Goal: Answer question/provide support: Share knowledge or assist other users

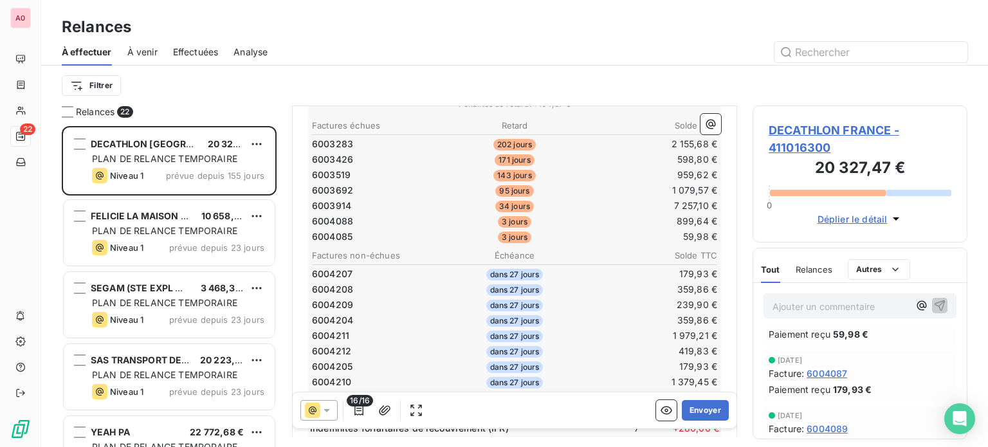
scroll to position [322, 0]
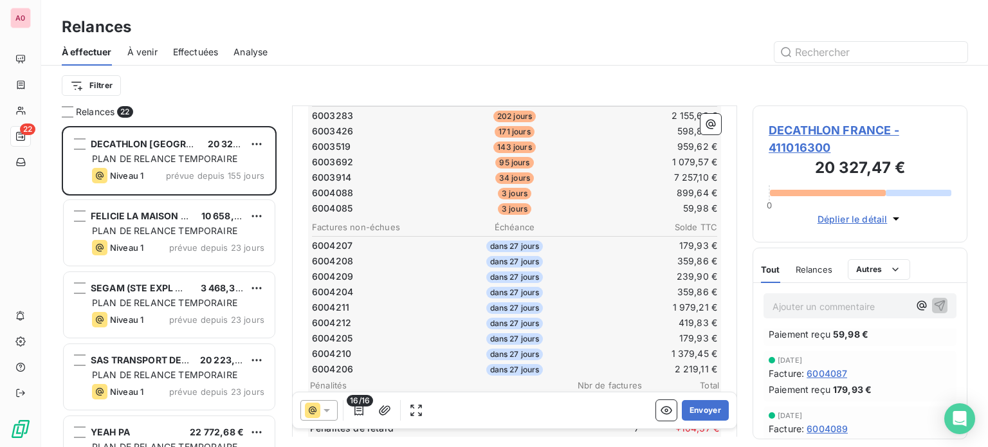
click at [420, 254] on td "6004208" at bounding box center [378, 261] width 134 height 14
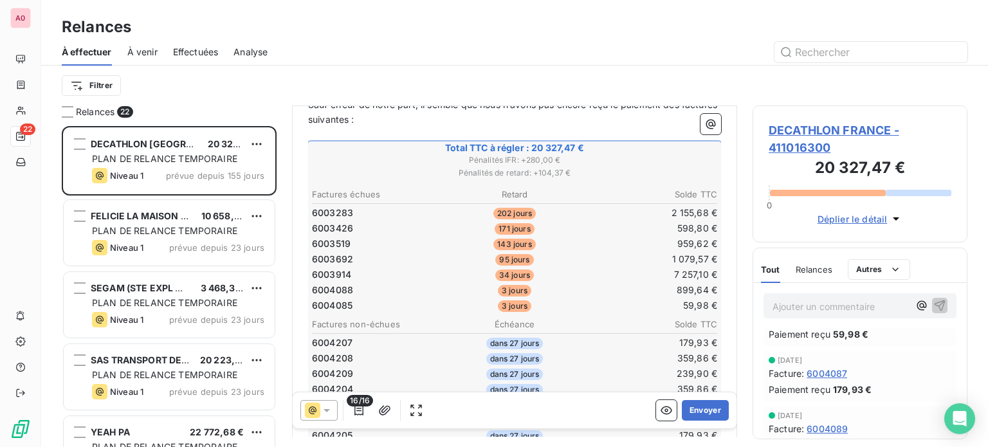
scroll to position [193, 0]
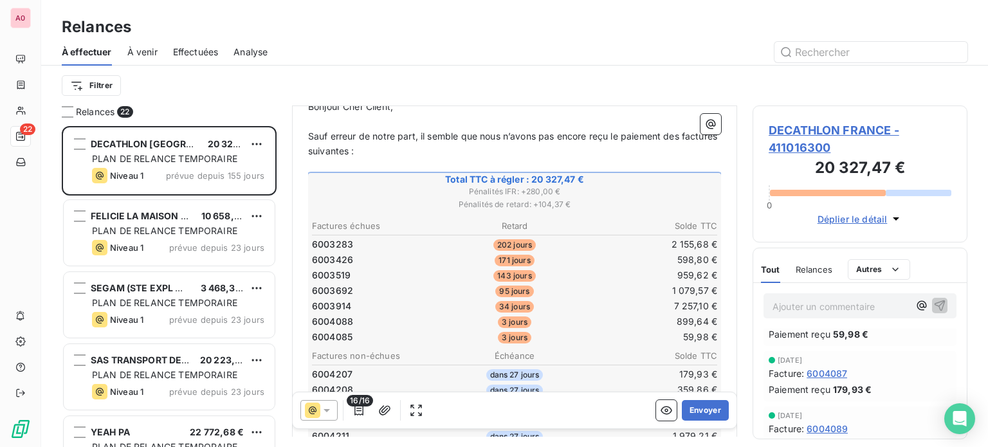
click at [439, 330] on td "6004085" at bounding box center [378, 337] width 134 height 14
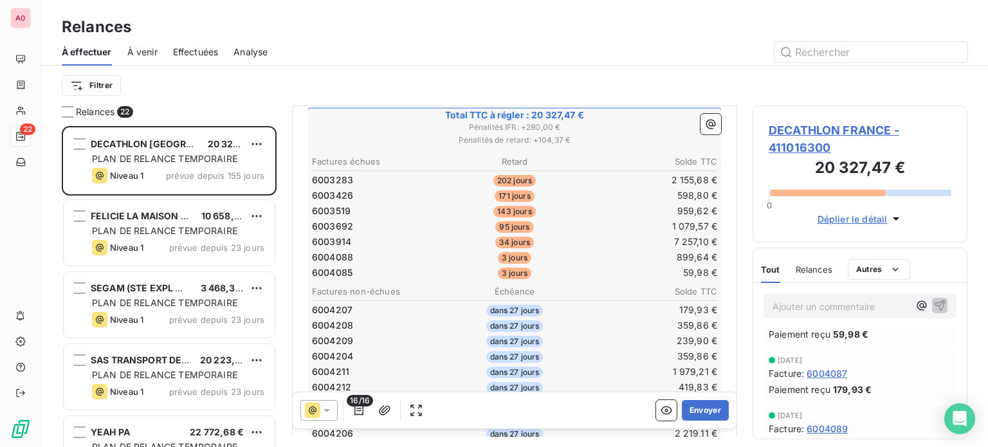
scroll to position [0, 0]
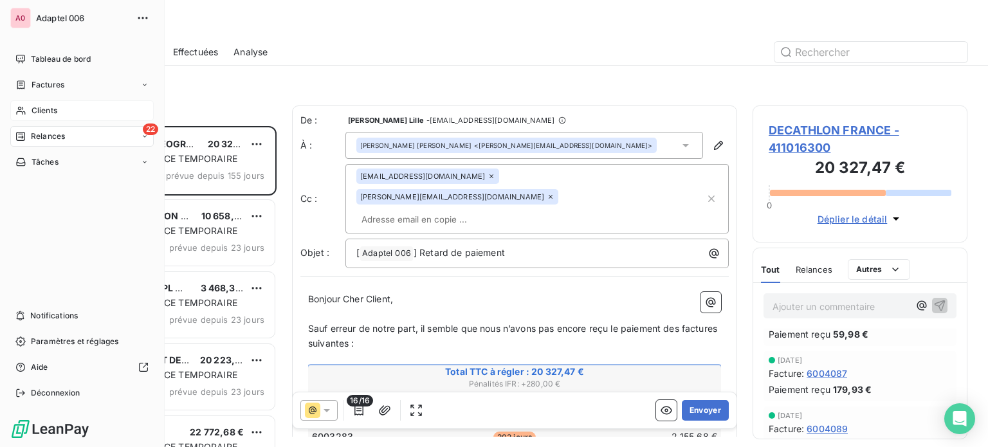
click at [41, 105] on div "Clients" at bounding box center [82, 110] width 144 height 21
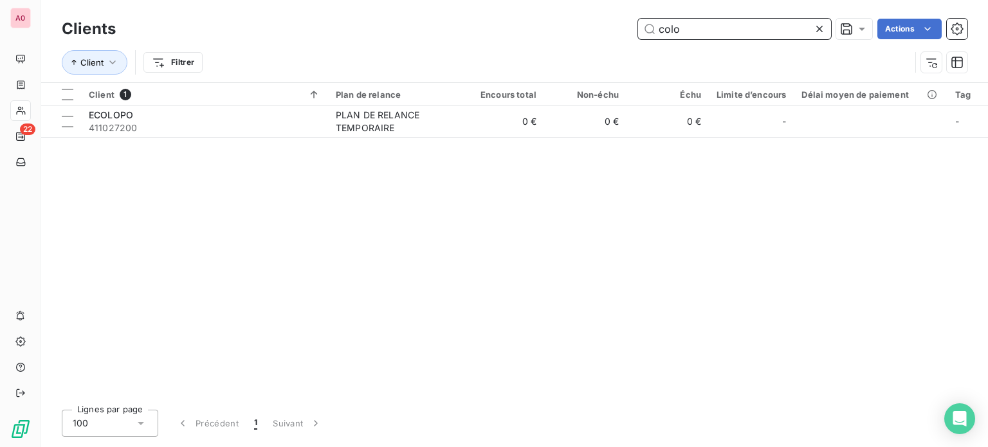
drag, startPoint x: 695, startPoint y: 23, endPoint x: 628, endPoint y: 24, distance: 67.0
click at [628, 24] on div "colo Actions" at bounding box center [549, 29] width 837 height 21
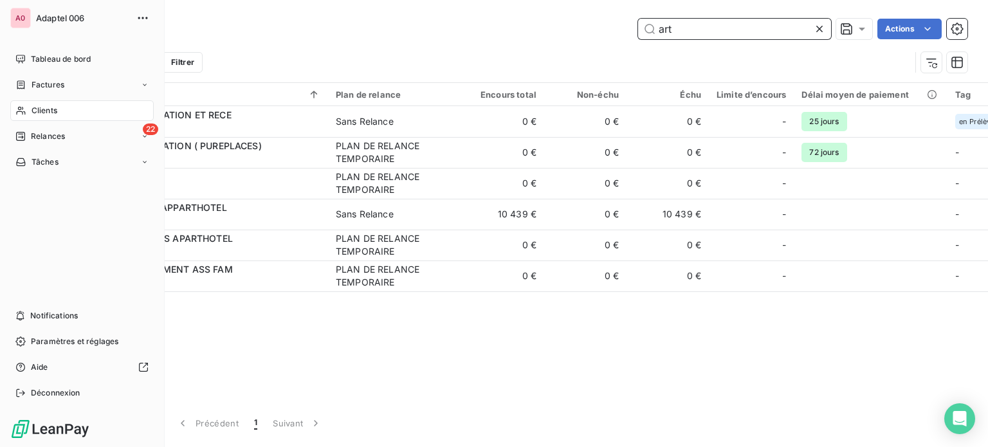
type input "art"
click at [33, 136] on span "Relances" at bounding box center [48, 137] width 34 height 12
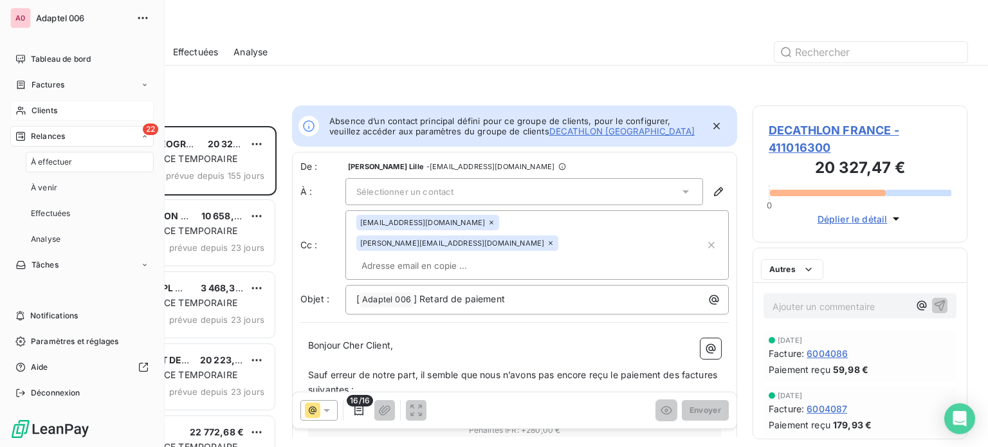
scroll to position [311, 205]
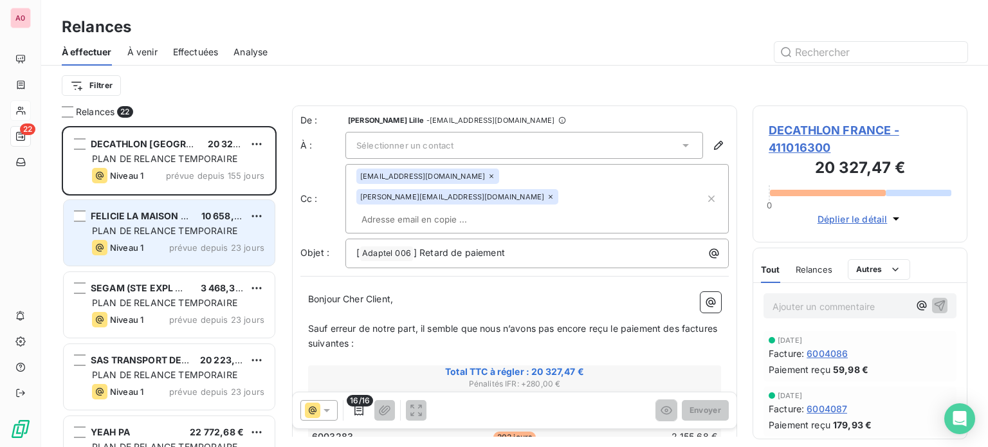
click at [196, 234] on span "PLAN DE RELANCE TEMPORAIRE" at bounding box center [164, 230] width 145 height 11
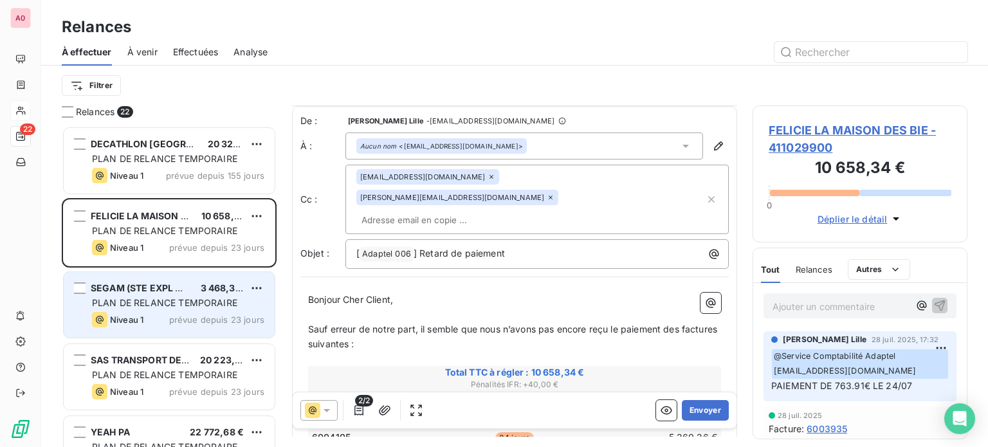
click at [161, 313] on div "Niveau 1 prévue depuis 23 jours" at bounding box center [178, 319] width 172 height 15
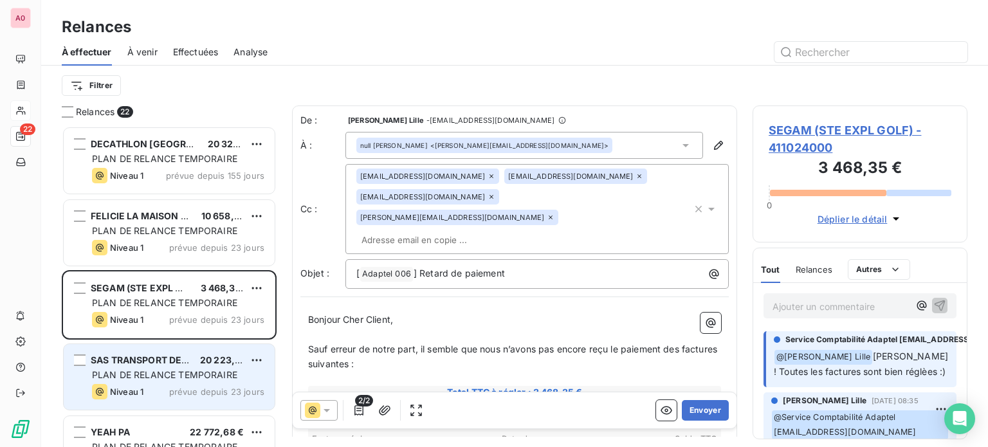
click at [165, 369] on span "PLAN DE RELANCE TEMPORAIRE" at bounding box center [164, 374] width 145 height 11
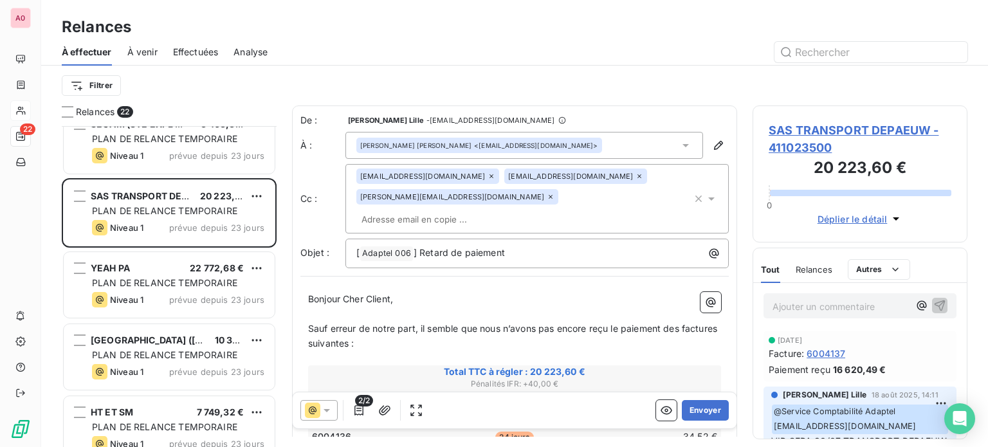
scroll to position [257, 0]
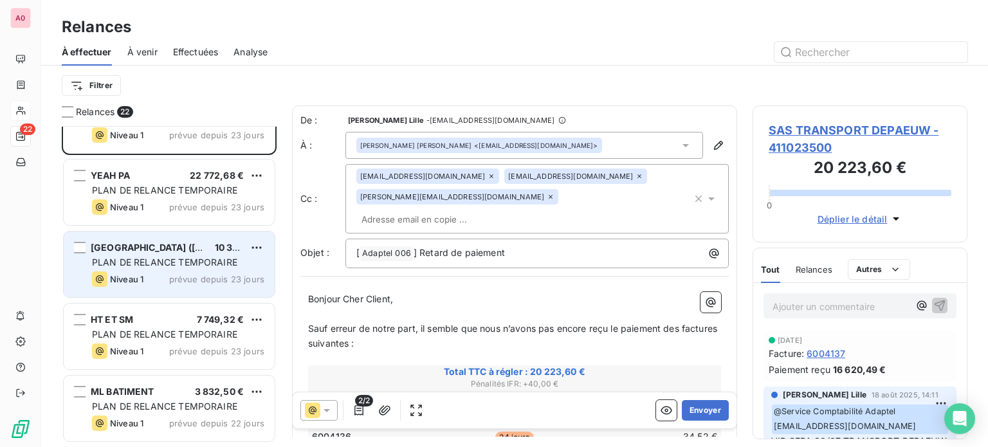
click at [158, 266] on span "PLAN DE RELANCE TEMPORAIRE" at bounding box center [164, 262] width 145 height 11
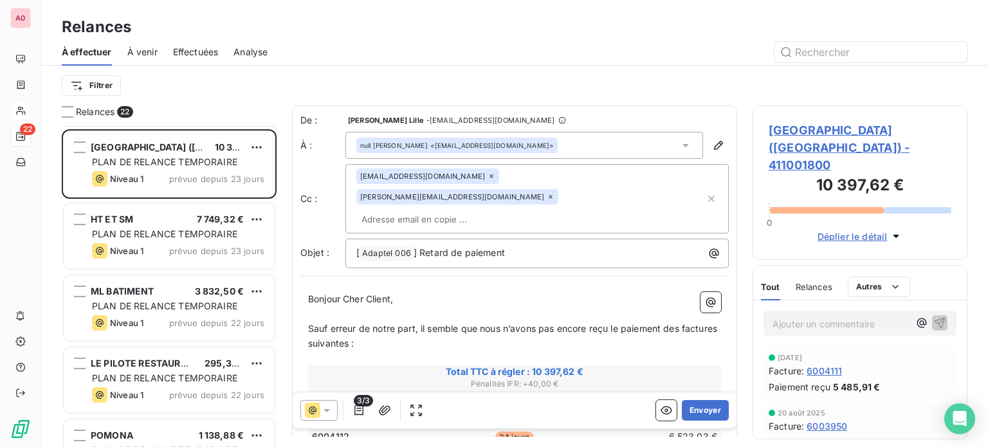
scroll to position [386, 0]
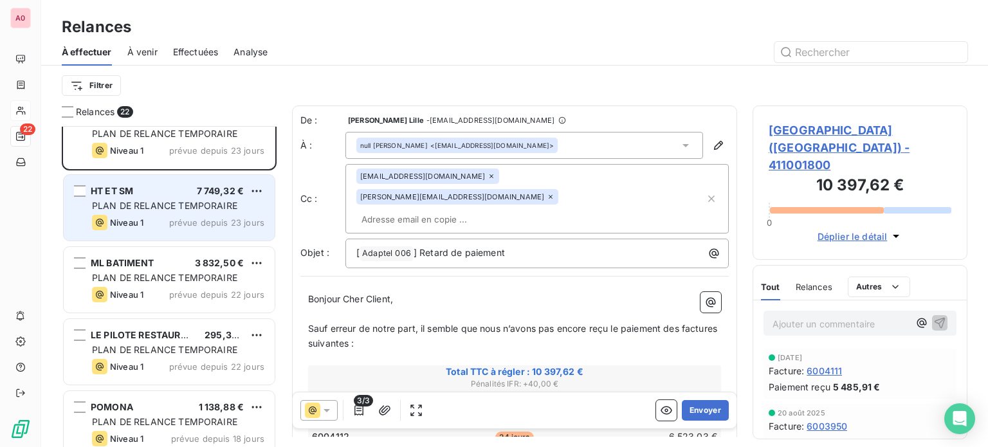
click at [173, 202] on span "PLAN DE RELANCE TEMPORAIRE" at bounding box center [164, 205] width 145 height 11
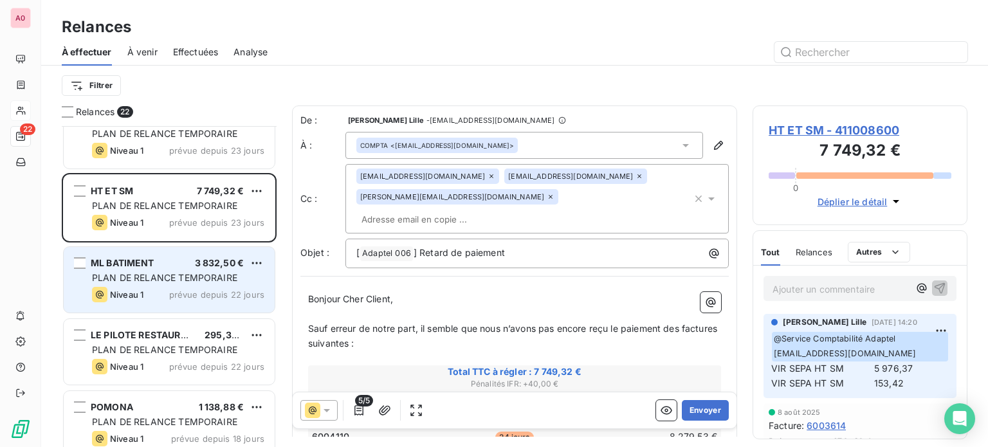
click at [172, 277] on span "PLAN DE RELANCE TEMPORAIRE" at bounding box center [164, 277] width 145 height 11
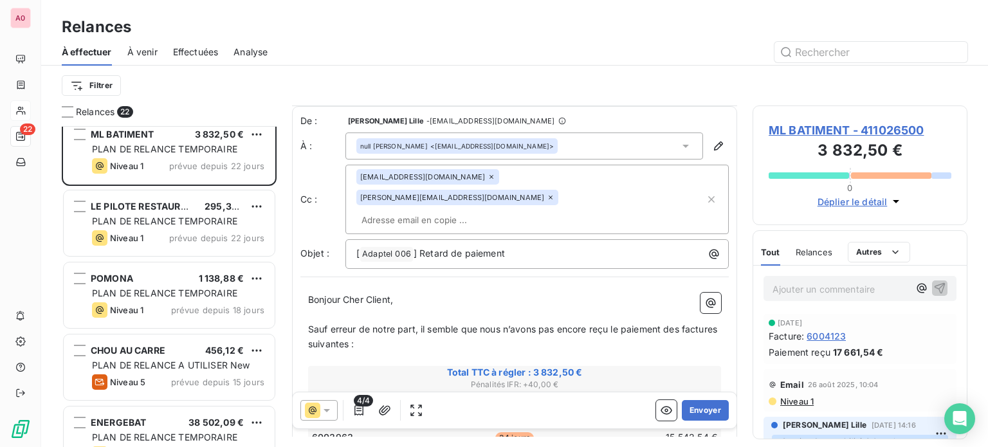
scroll to position [64, 0]
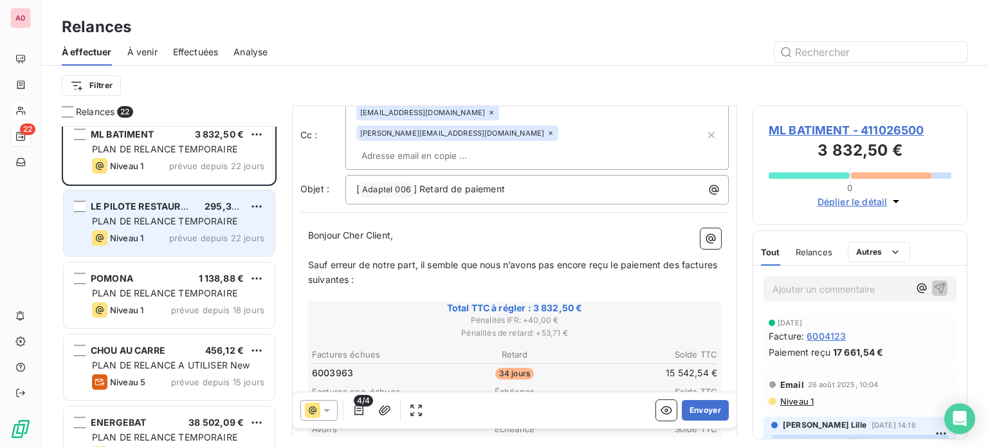
click at [185, 218] on span "PLAN DE RELANCE TEMPORAIRE" at bounding box center [164, 221] width 145 height 11
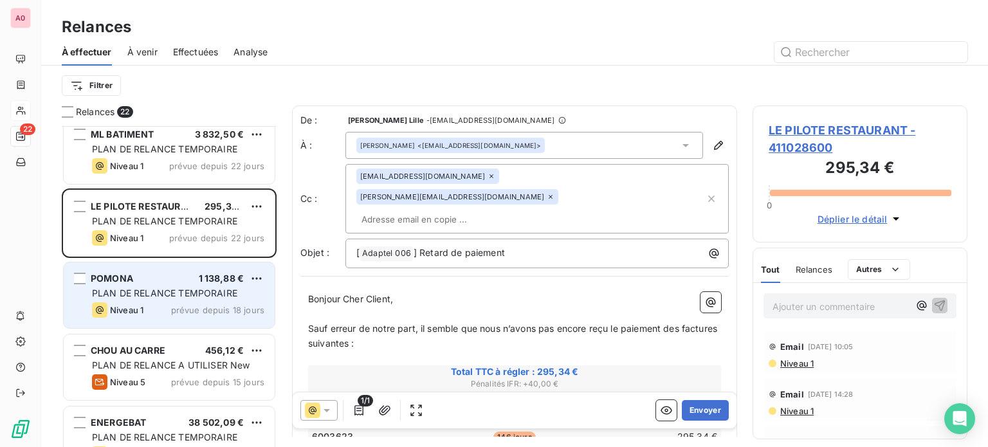
click at [147, 295] on span "PLAN DE RELANCE TEMPORAIRE" at bounding box center [164, 293] width 145 height 11
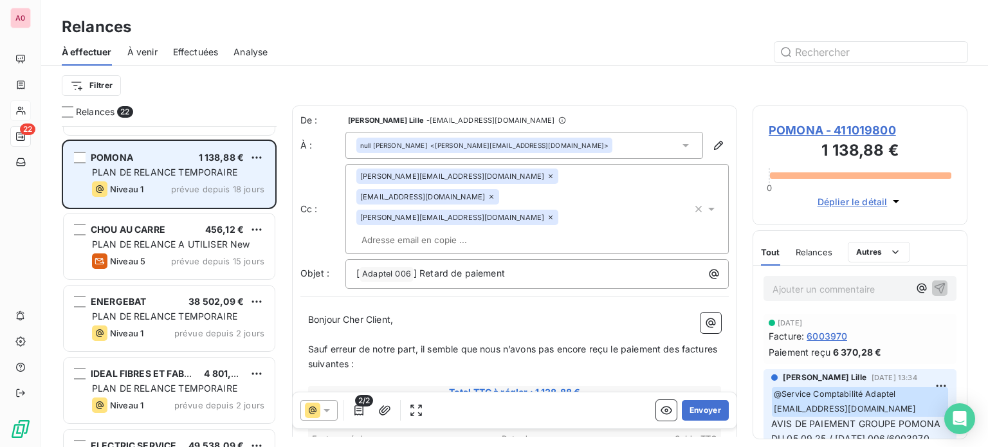
scroll to position [644, 0]
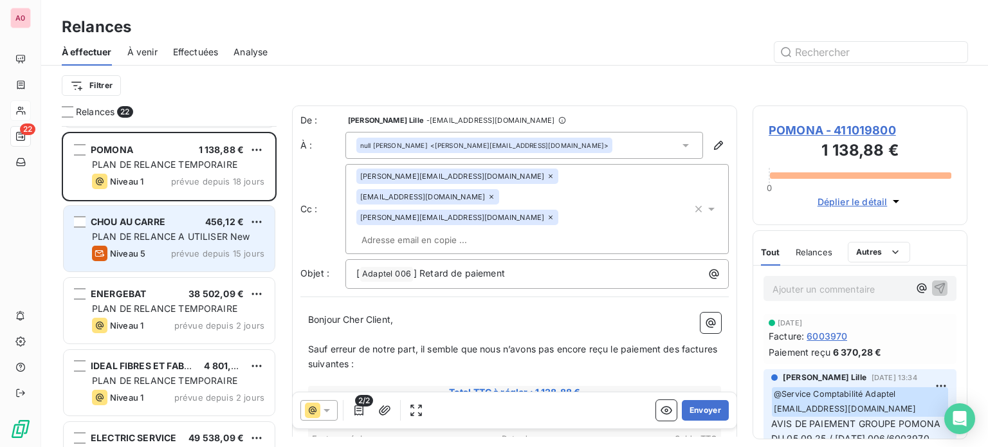
click at [154, 227] on div "CHOU AU CARRE" at bounding box center [128, 222] width 75 height 13
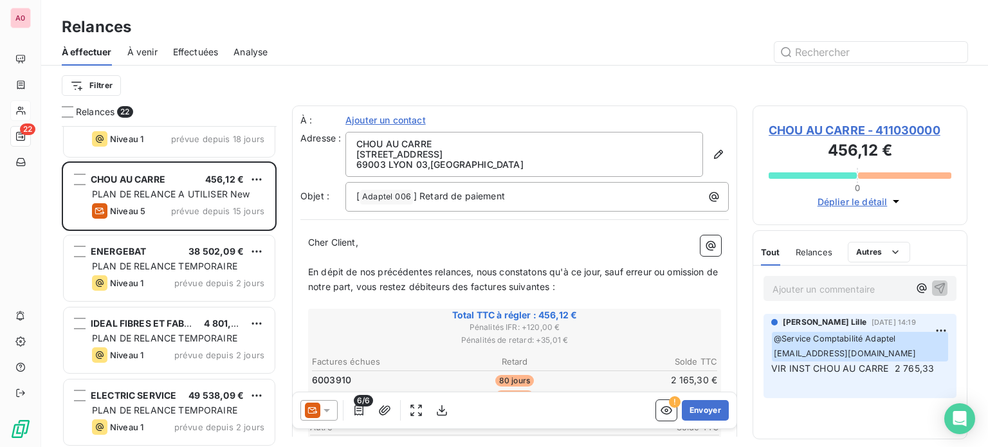
scroll to position [708, 0]
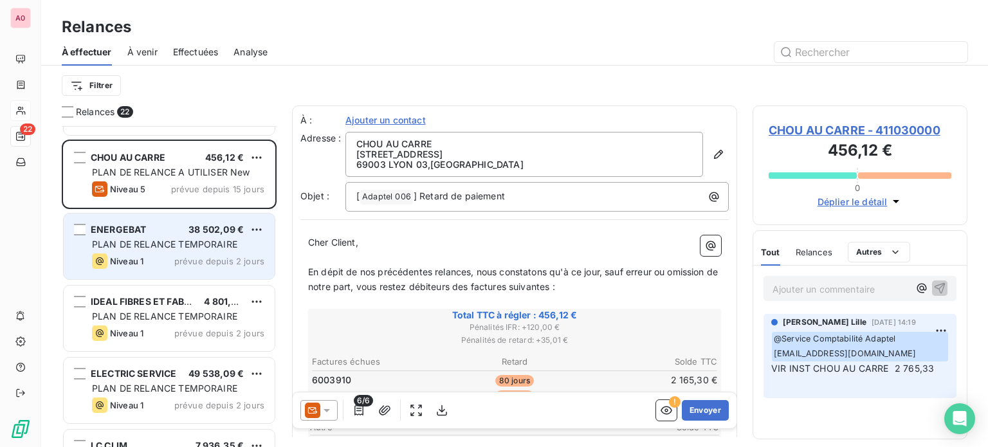
click at [154, 228] on div "ENERGEBAT 38 502,09 €" at bounding box center [178, 230] width 172 height 12
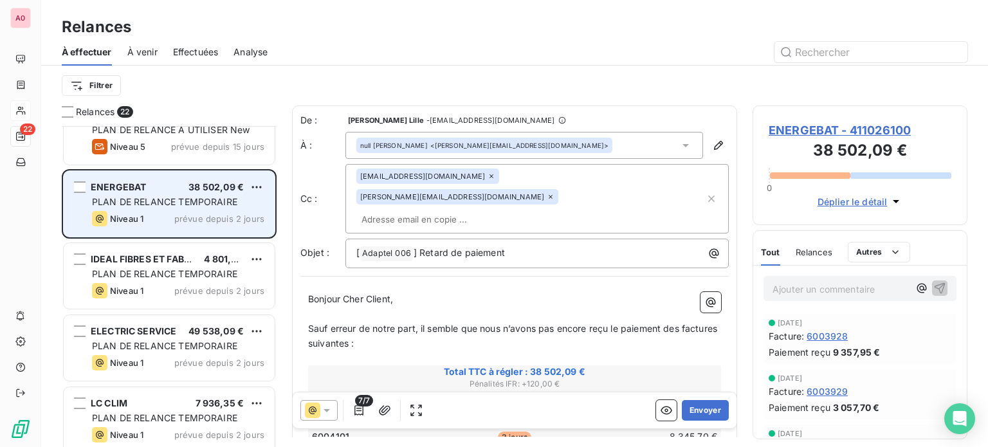
scroll to position [772, 0]
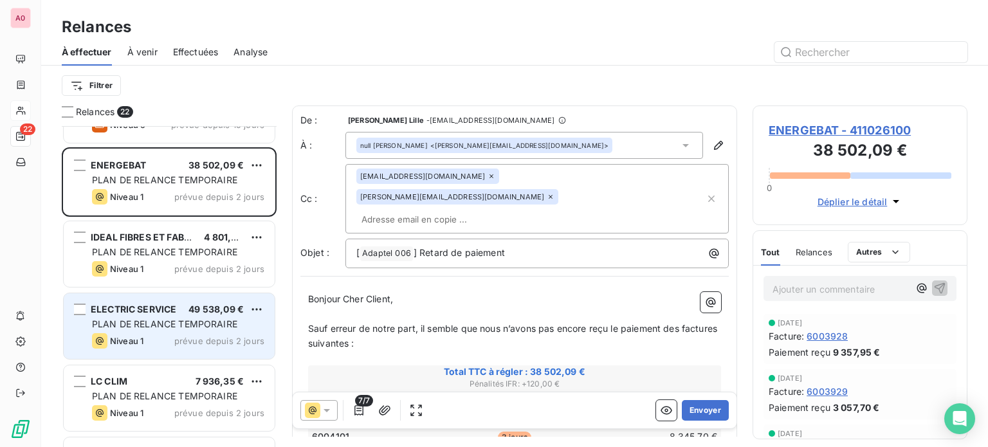
click at [167, 322] on span "PLAN DE RELANCE TEMPORAIRE" at bounding box center [164, 324] width 145 height 11
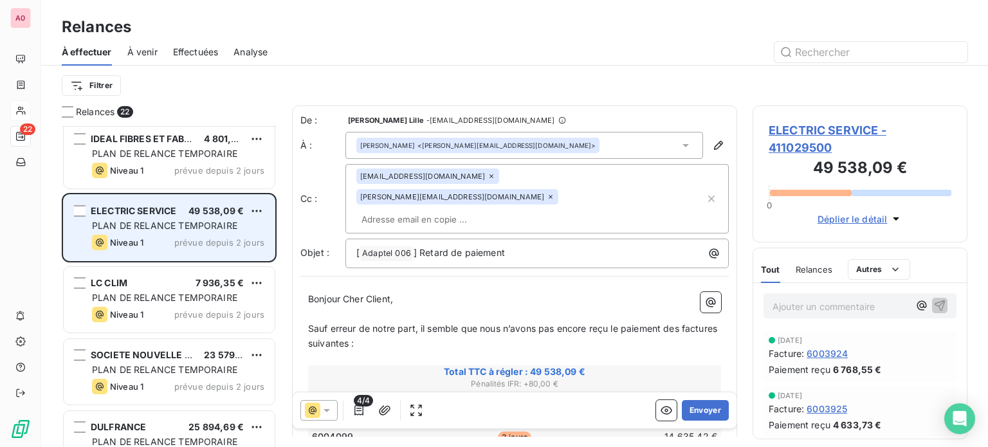
scroll to position [901, 0]
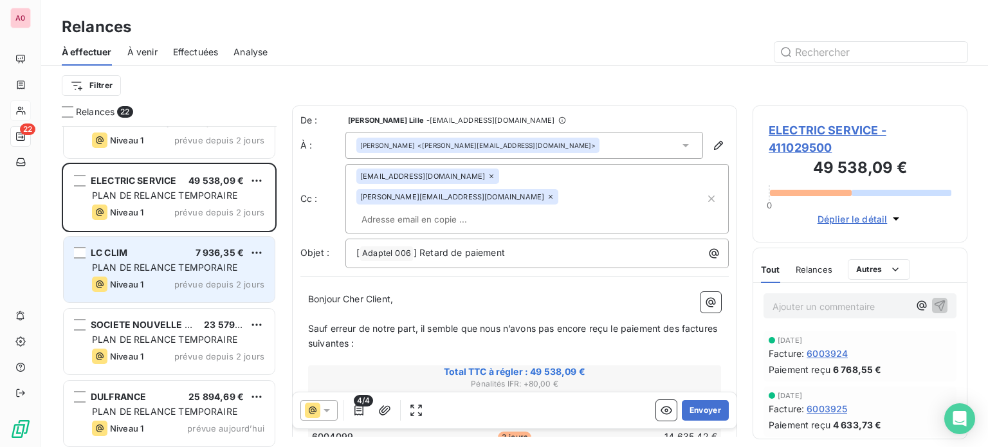
click at [169, 258] on div "LC CLIM 7 936,35 € PLAN DE RELANCE TEMPORAIRE Niveau 1 prévue depuis 2 jours" at bounding box center [169, 270] width 211 height 66
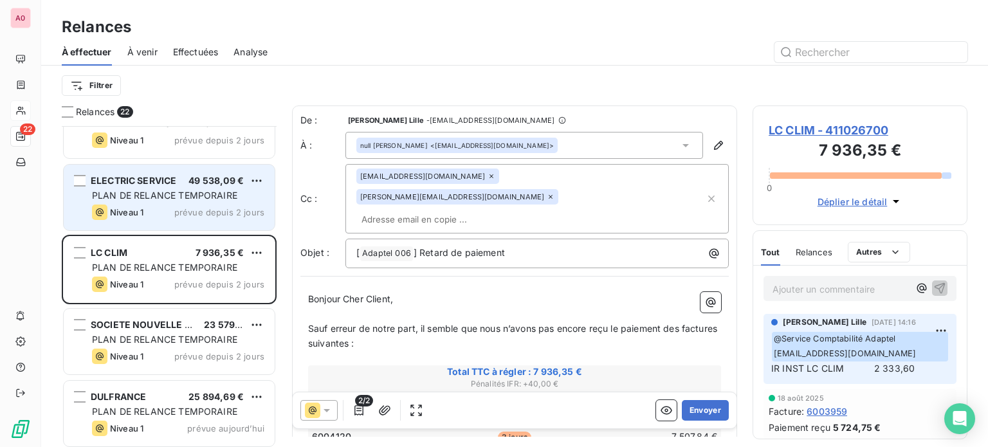
click at [170, 190] on span "PLAN DE RELANCE TEMPORAIRE" at bounding box center [164, 195] width 145 height 11
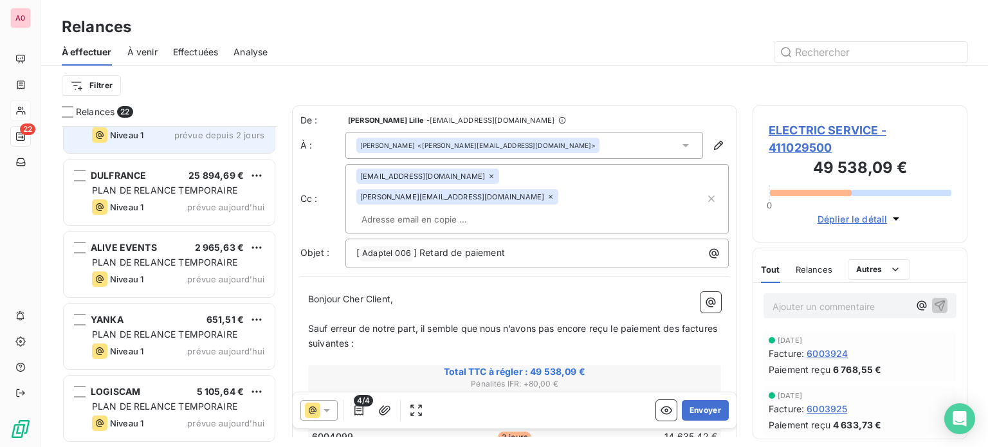
scroll to position [1223, 0]
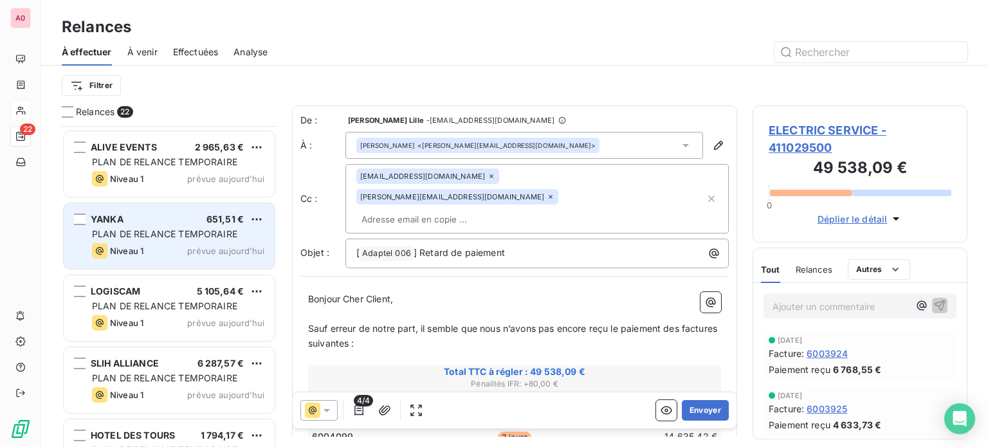
click at [185, 207] on div "YANKA 651,51 € PLAN DE RELANCE TEMPORAIRE Niveau 1 prévue [DATE]" at bounding box center [169, 236] width 211 height 66
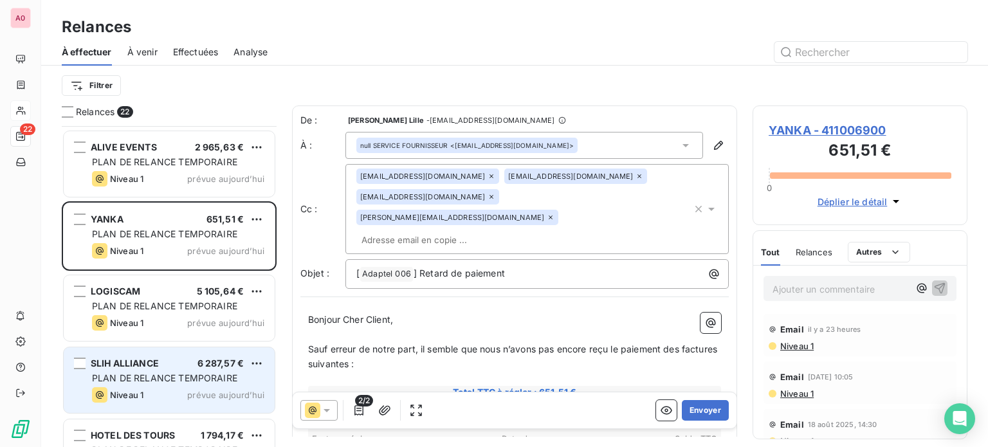
click at [177, 358] on div "SLIH ALLIANCE 6 287,57 €" at bounding box center [178, 364] width 172 height 12
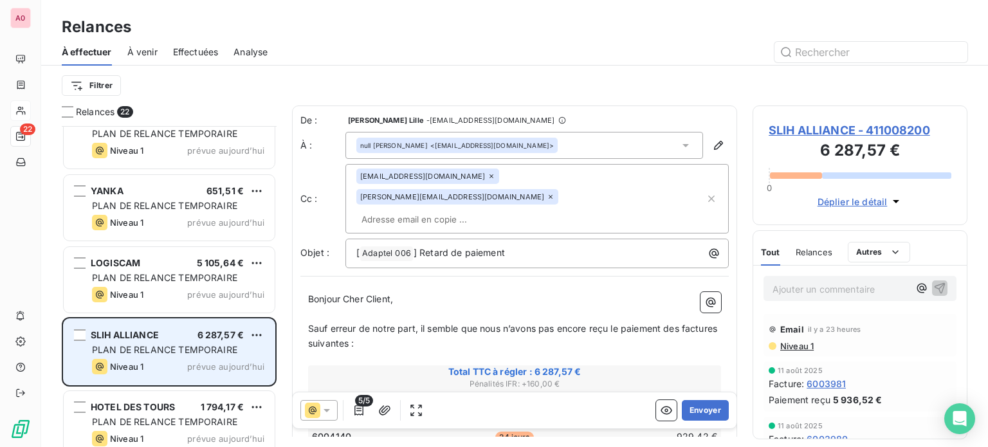
scroll to position [1265, 0]
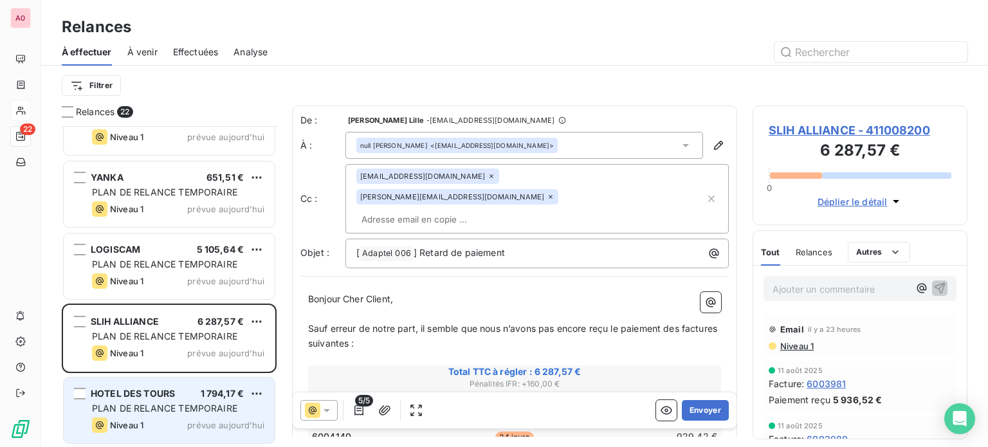
click at [176, 396] on div "HOTEL DES TOURS 1 794,17 €" at bounding box center [178, 394] width 172 height 12
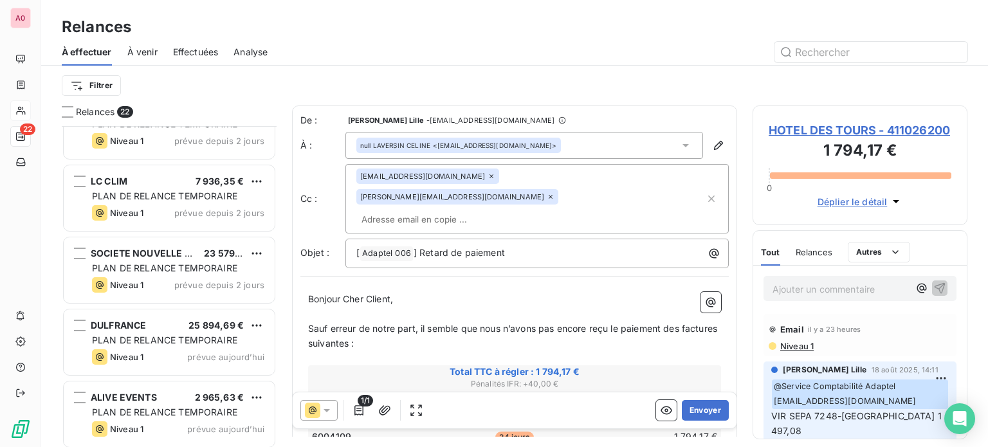
scroll to position [943, 0]
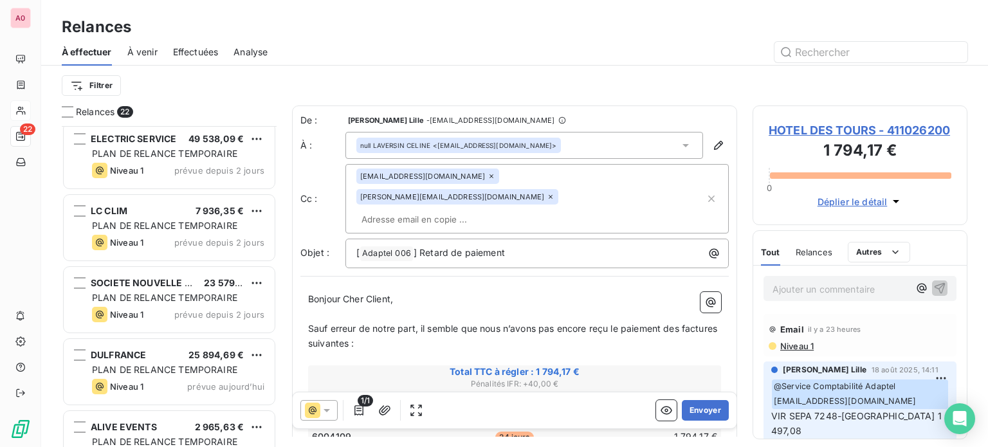
click at [195, 293] on span "PLAN DE RELANCE TEMPORAIRE" at bounding box center [164, 297] width 145 height 11
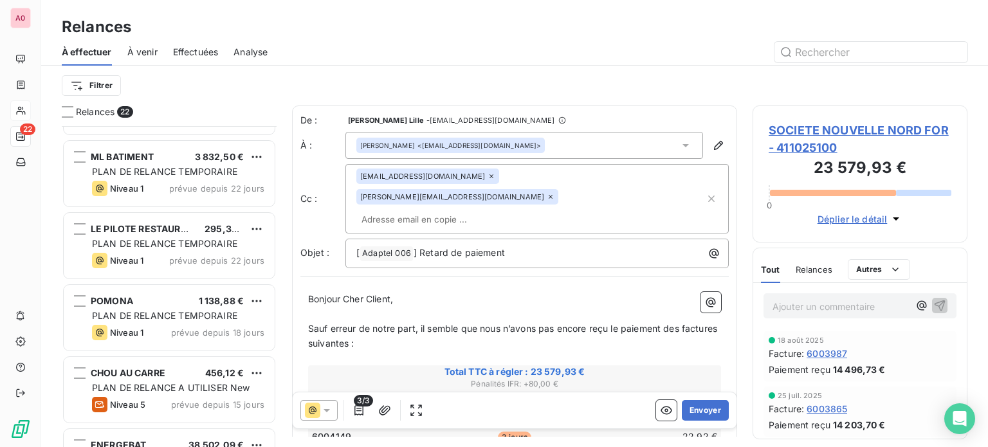
scroll to position [428, 0]
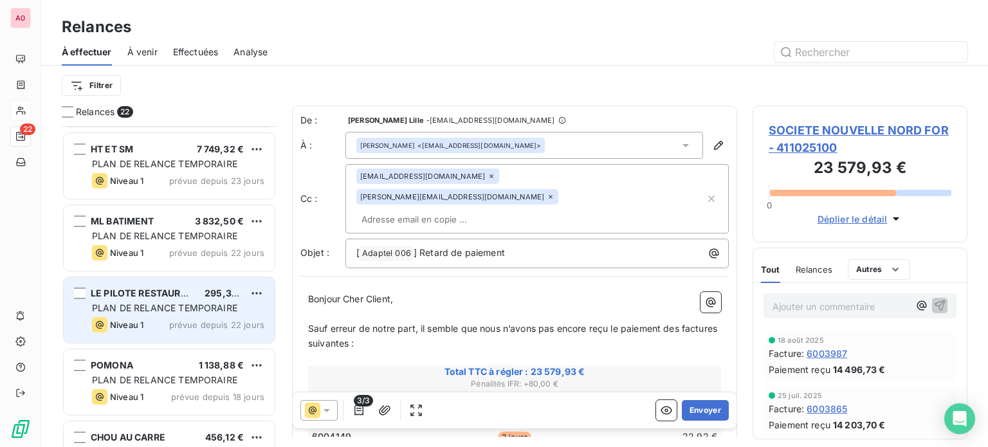
click at [155, 302] on span "PLAN DE RELANCE TEMPORAIRE" at bounding box center [164, 307] width 145 height 11
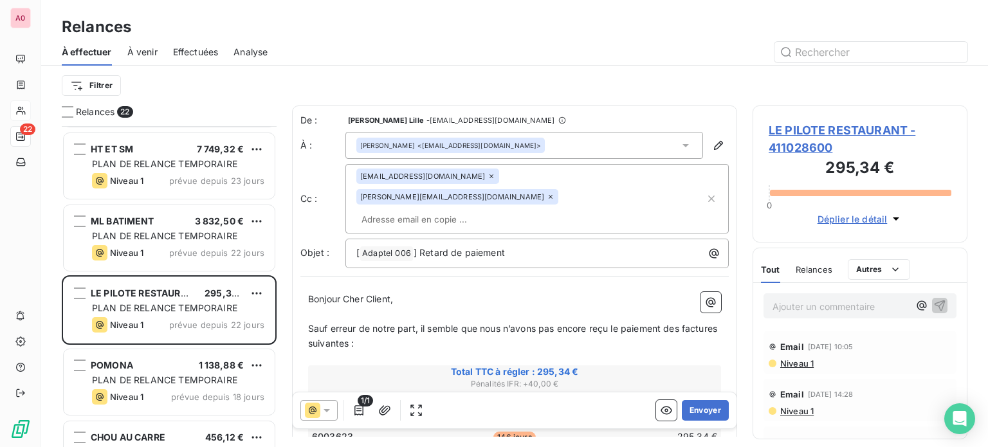
click at [488, 176] on icon at bounding box center [492, 176] width 8 height 8
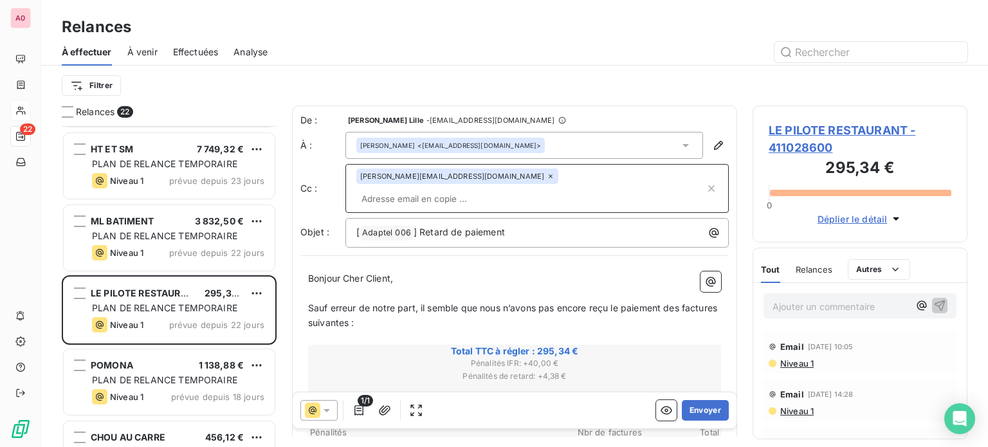
click at [547, 177] on icon at bounding box center [551, 176] width 8 height 8
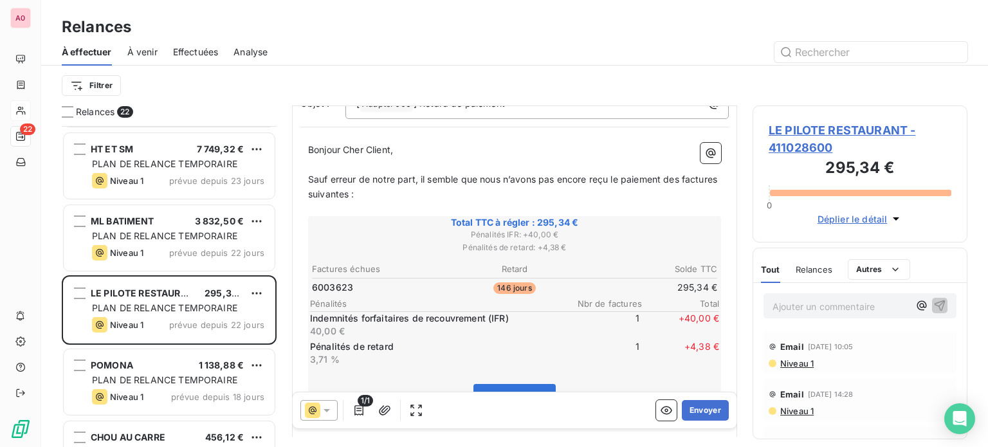
scroll to position [129, 0]
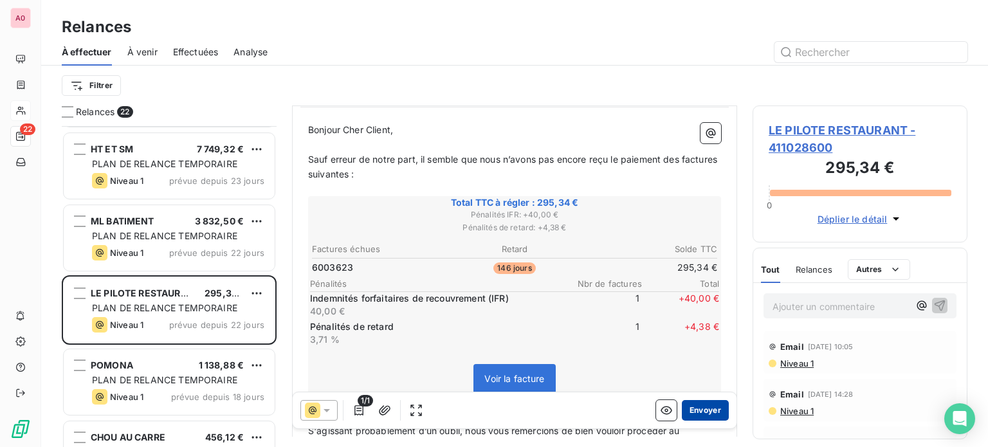
click at [698, 411] on button "Envoyer" at bounding box center [705, 410] width 47 height 21
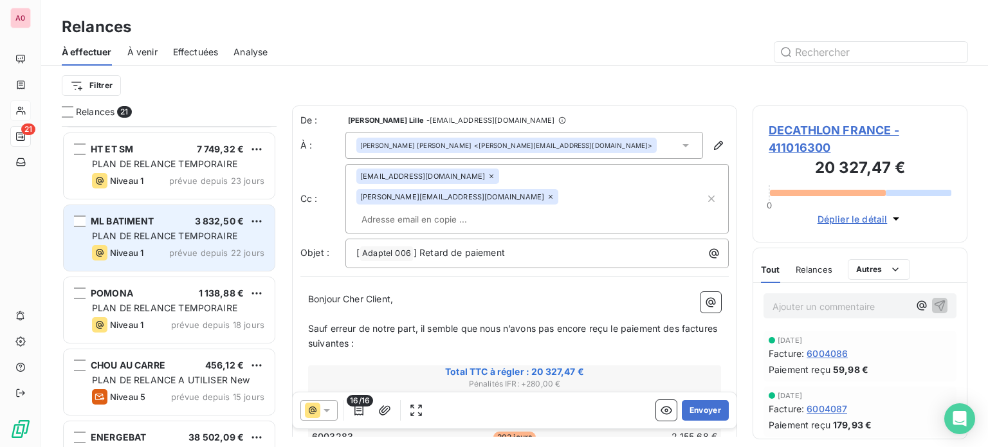
click at [173, 236] on span "PLAN DE RELANCE TEMPORAIRE" at bounding box center [164, 235] width 145 height 11
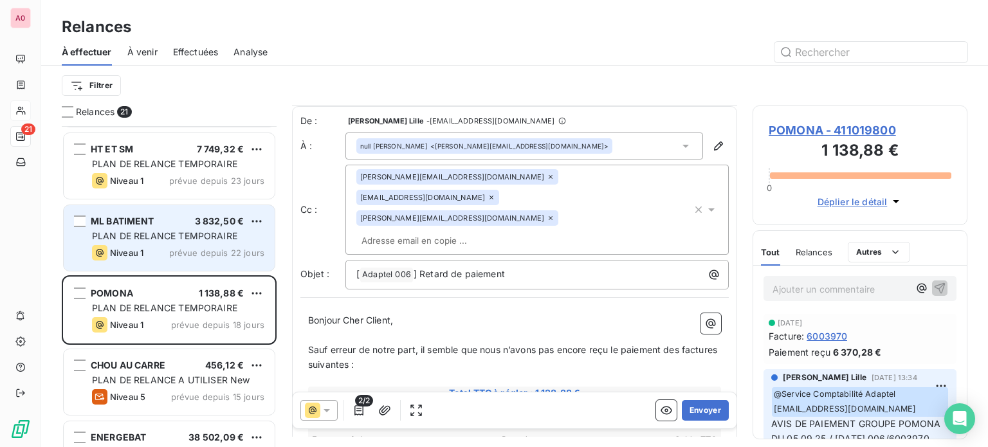
click at [157, 233] on span "PLAN DE RELANCE TEMPORAIRE" at bounding box center [164, 235] width 145 height 11
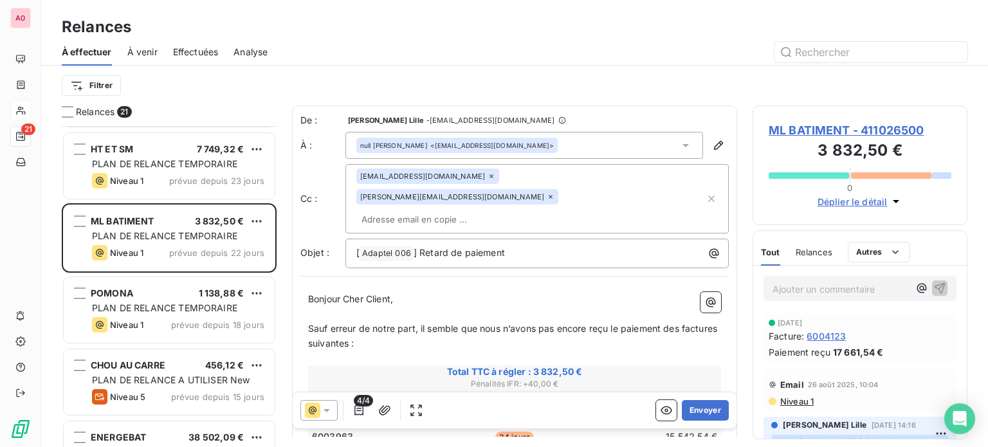
click at [488, 177] on icon at bounding box center [492, 176] width 8 height 8
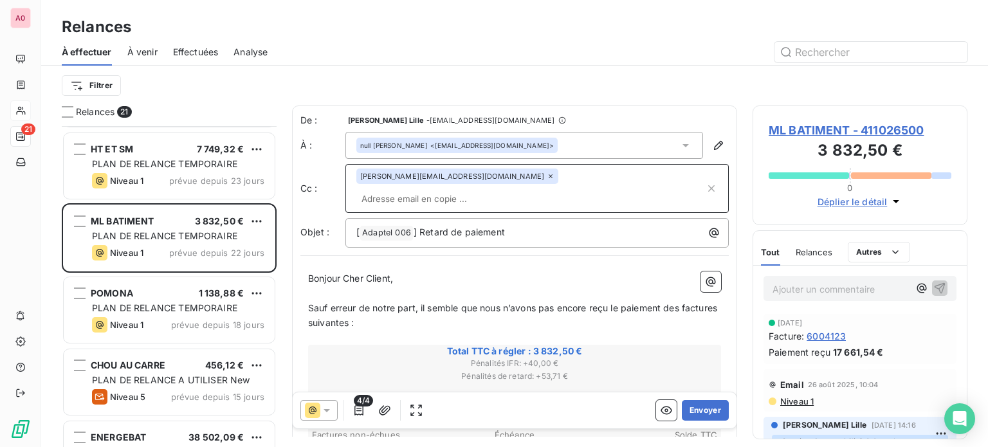
click at [549, 177] on icon at bounding box center [551, 176] width 4 height 4
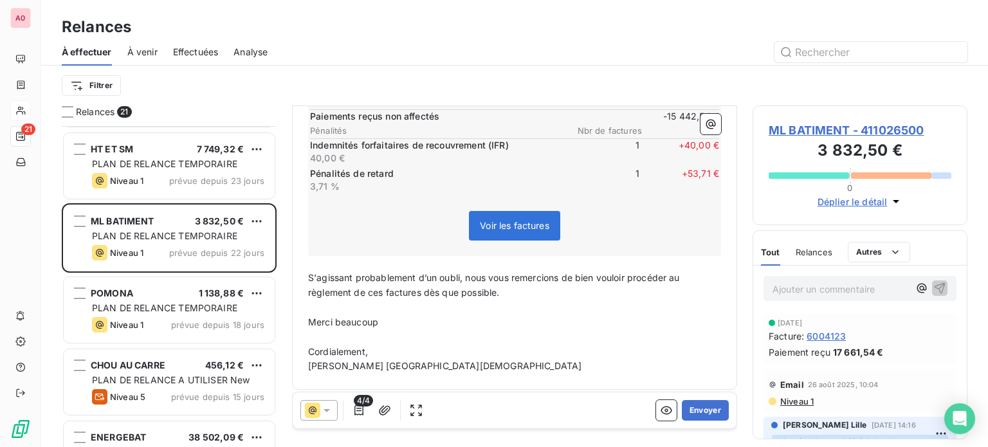
scroll to position [387, 0]
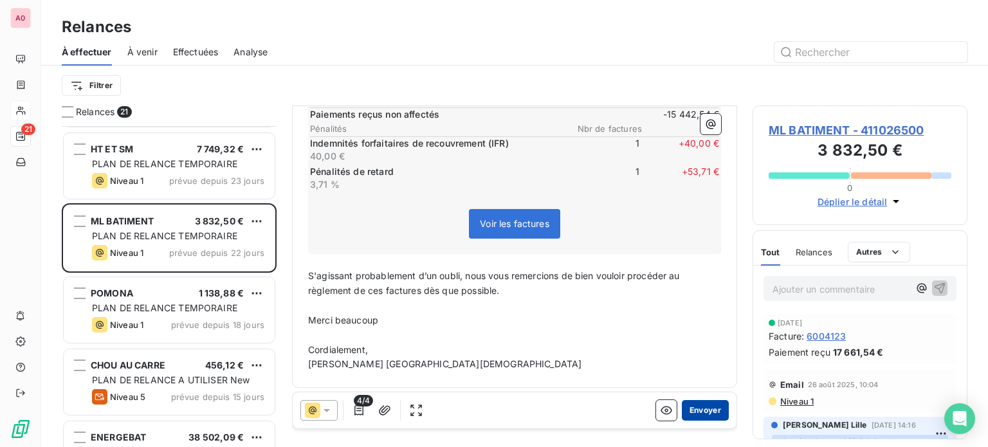
click at [710, 410] on button "Envoyer" at bounding box center [705, 410] width 47 height 21
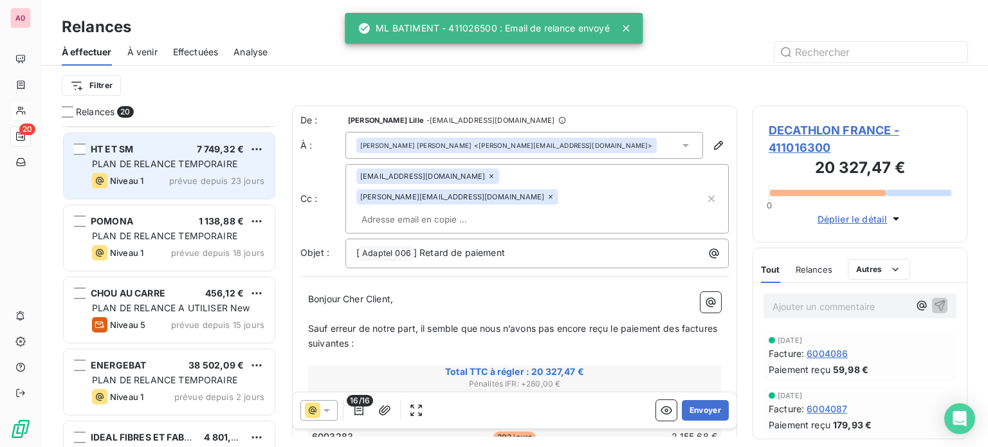
click at [165, 154] on div "HT ET SM 7 749,32 €" at bounding box center [178, 150] width 172 height 12
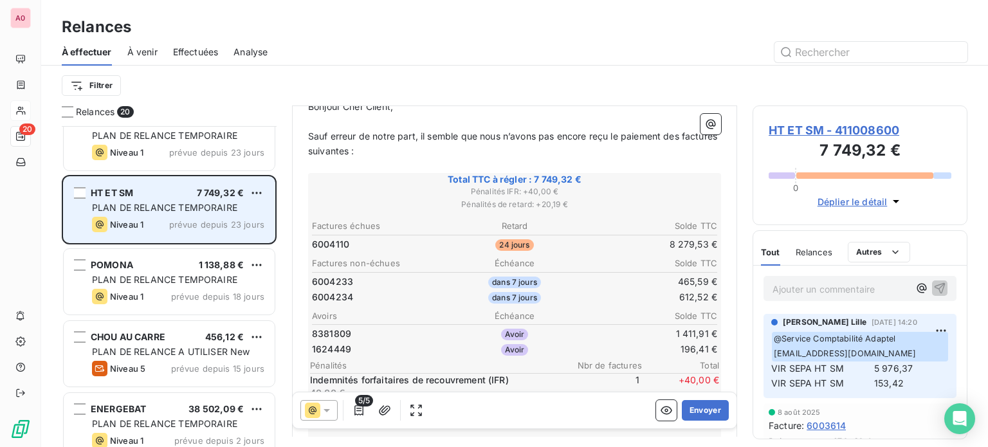
scroll to position [364, 0]
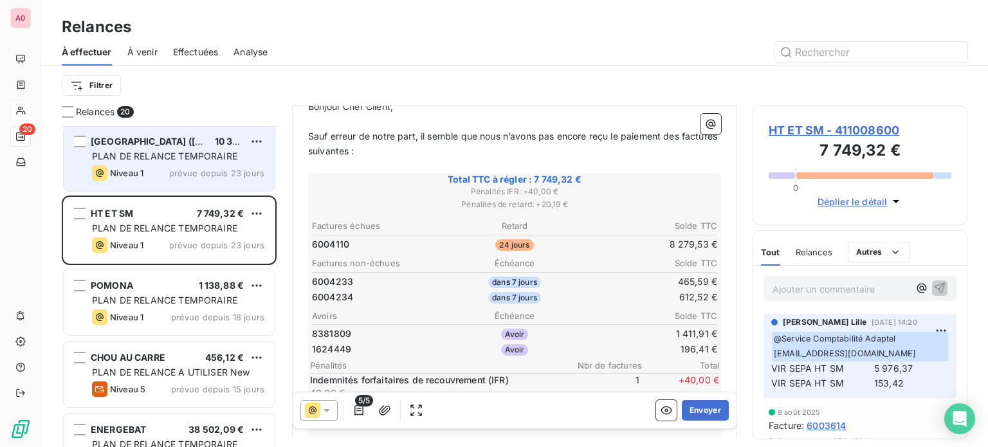
click at [185, 161] on span "PLAN DE RELANCE TEMPORAIRE" at bounding box center [164, 156] width 145 height 11
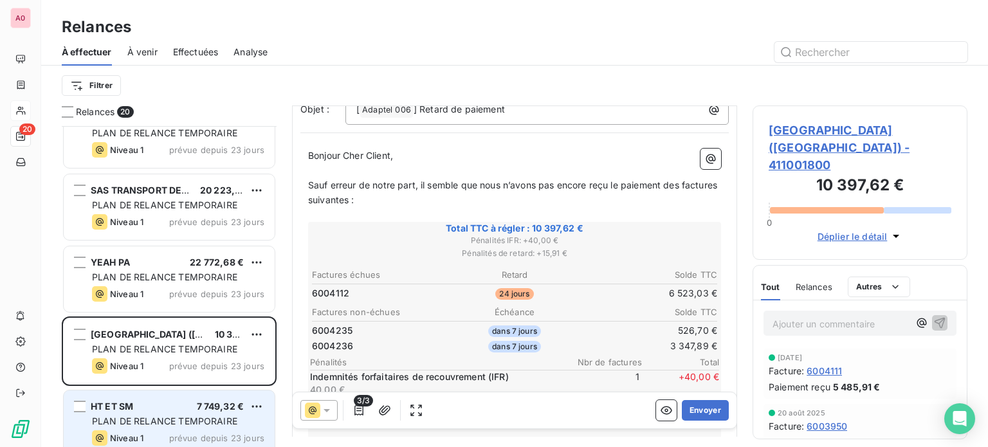
scroll to position [106, 0]
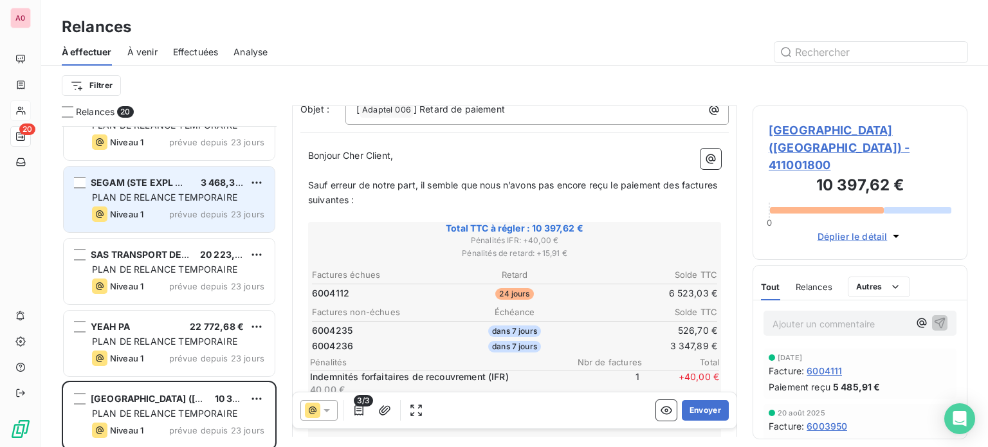
click at [170, 192] on span "PLAN DE RELANCE TEMPORAIRE" at bounding box center [164, 197] width 145 height 11
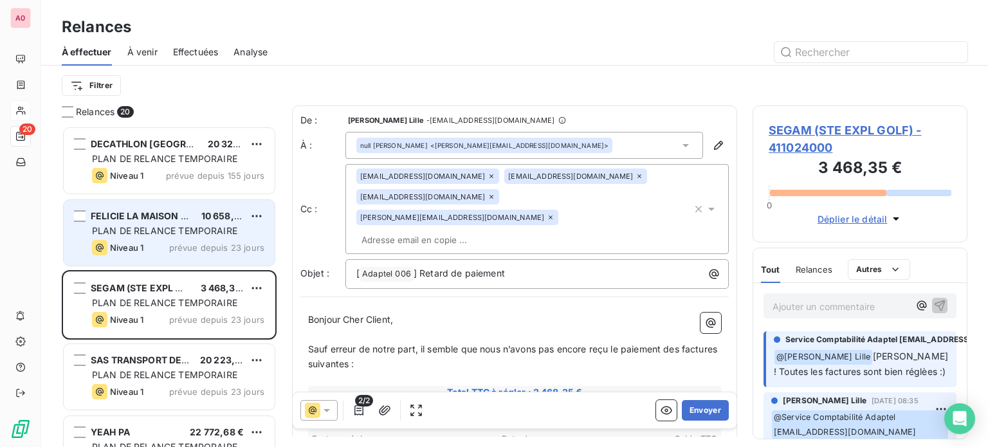
click at [178, 228] on span "PLAN DE RELANCE TEMPORAIRE" at bounding box center [164, 230] width 145 height 11
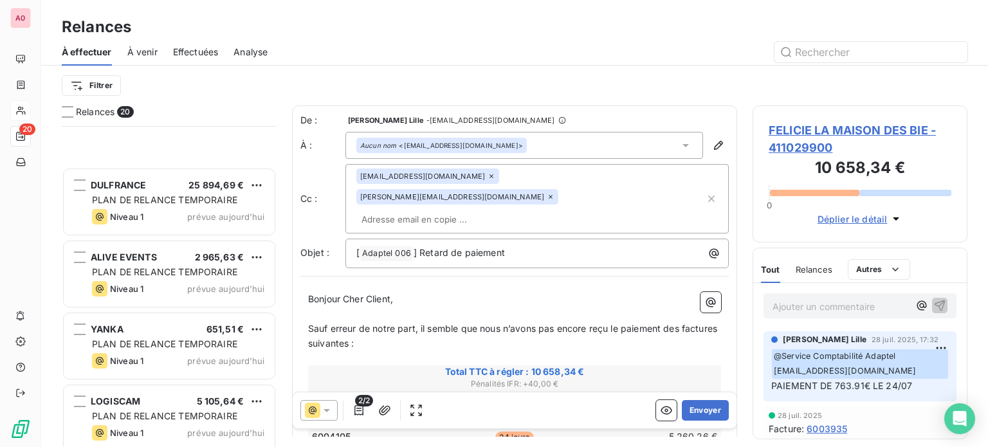
scroll to position [1120, 0]
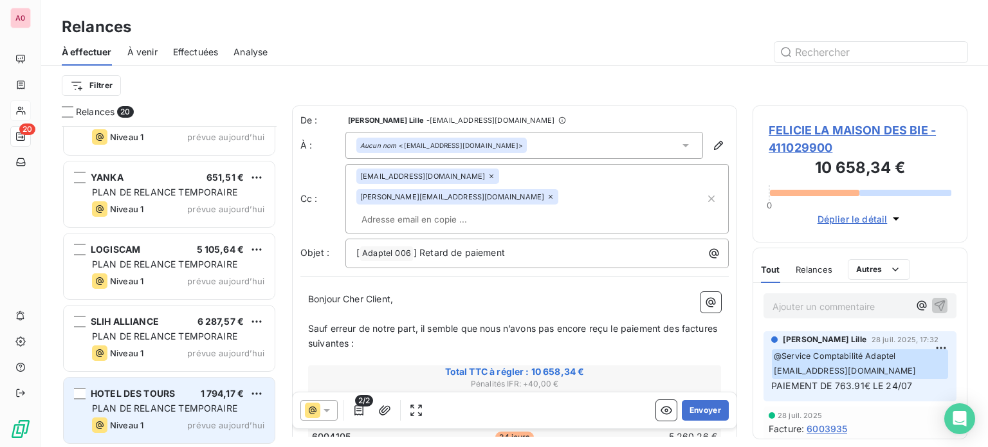
click at [165, 406] on span "PLAN DE RELANCE TEMPORAIRE" at bounding box center [164, 408] width 145 height 11
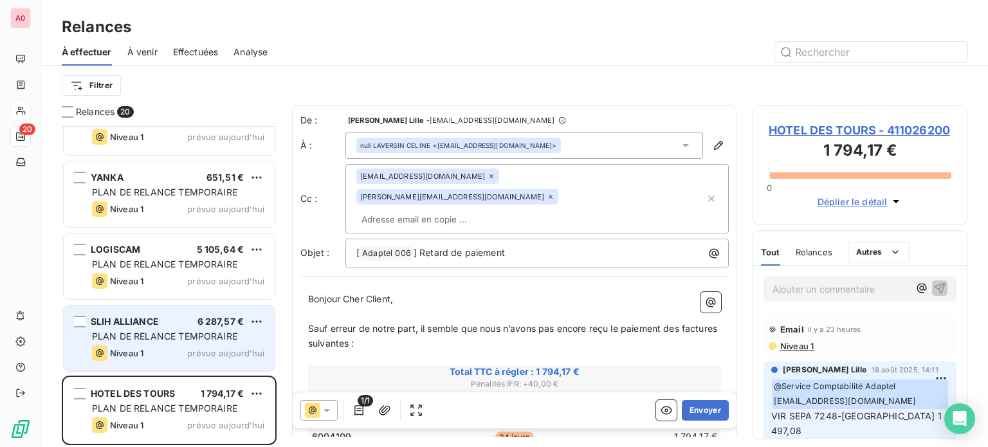
drag, startPoint x: 127, startPoint y: 333, endPoint x: 143, endPoint y: 331, distance: 15.6
click at [128, 333] on span "PLAN DE RELANCE TEMPORAIRE" at bounding box center [164, 336] width 145 height 11
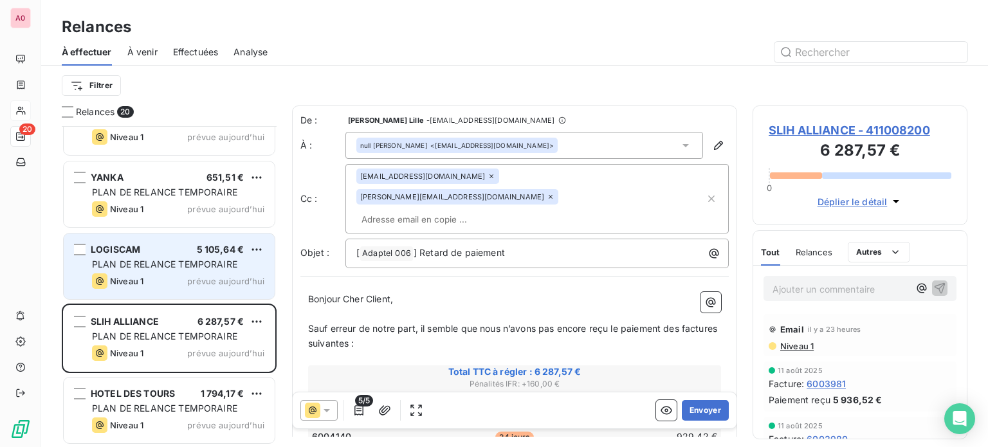
click at [147, 262] on span "PLAN DE RELANCE TEMPORAIRE" at bounding box center [164, 264] width 145 height 11
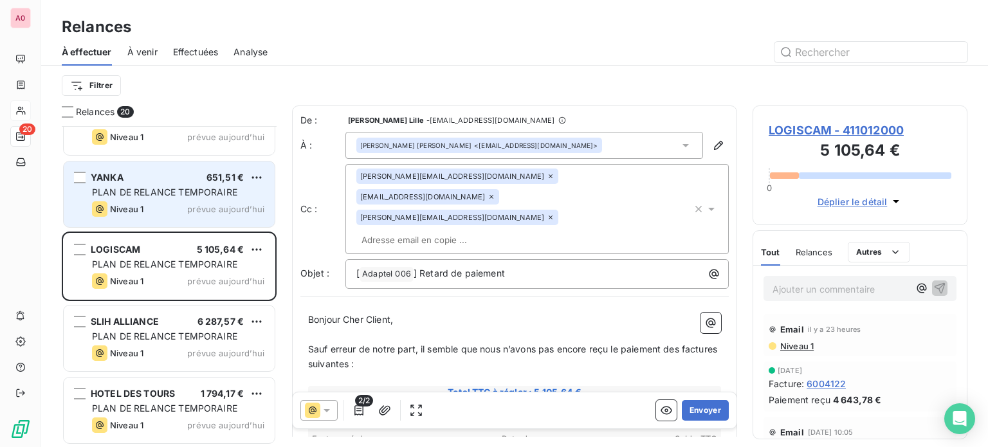
click at [167, 190] on span "PLAN DE RELANCE TEMPORAIRE" at bounding box center [164, 192] width 145 height 11
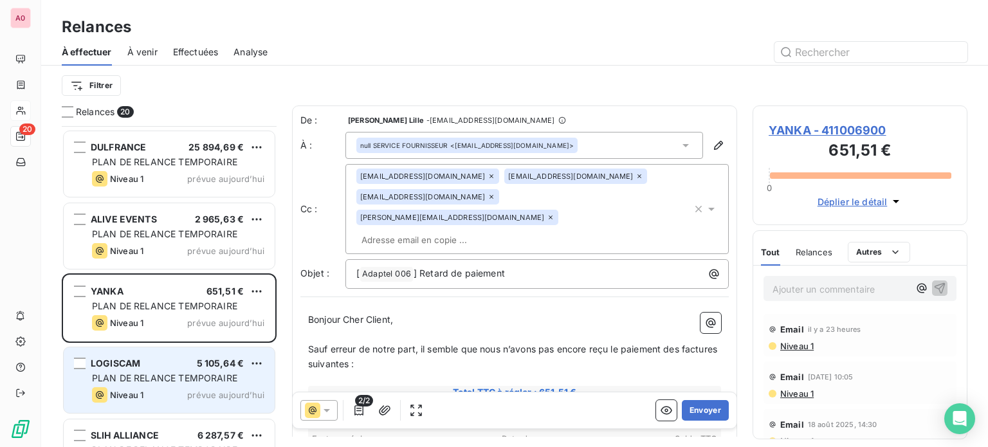
scroll to position [992, 0]
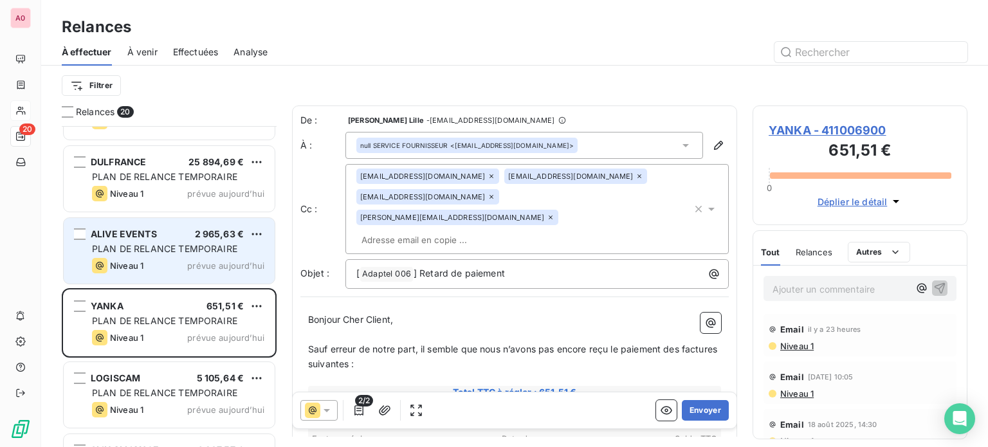
click at [145, 244] on span "PLAN DE RELANCE TEMPORAIRE" at bounding box center [164, 248] width 145 height 11
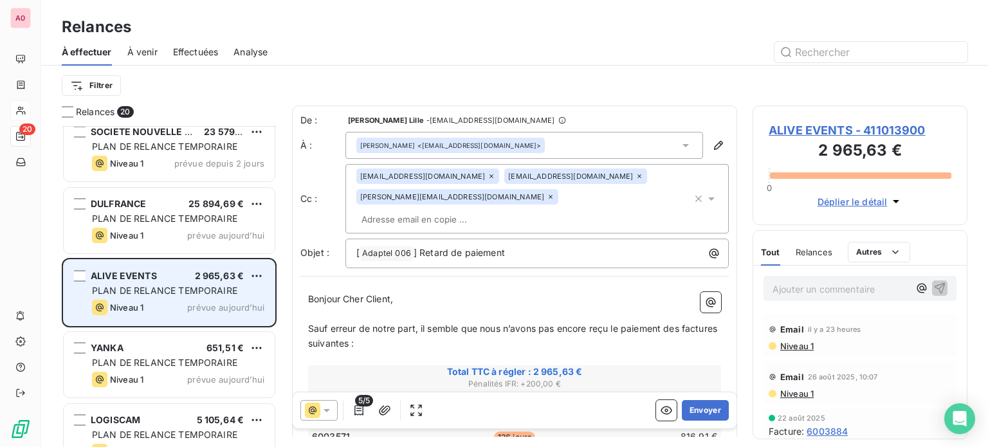
scroll to position [927, 0]
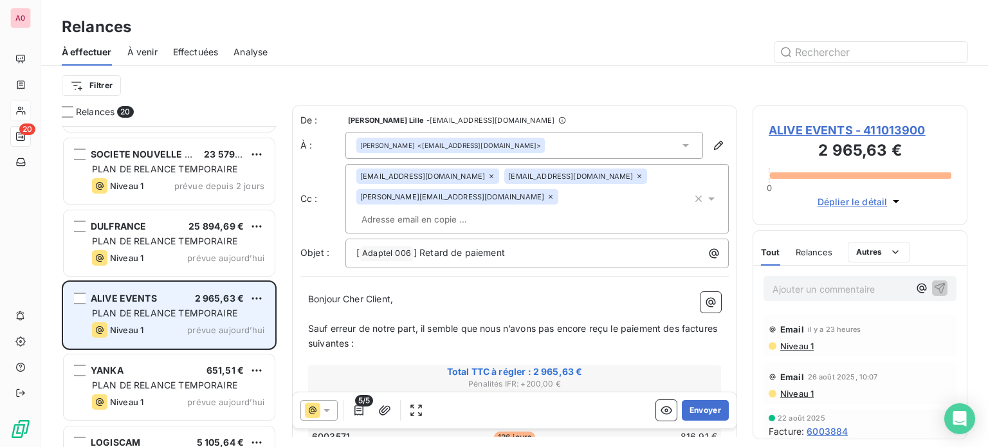
click at [152, 246] on span "PLAN DE RELANCE TEMPORAIRE" at bounding box center [164, 241] width 145 height 11
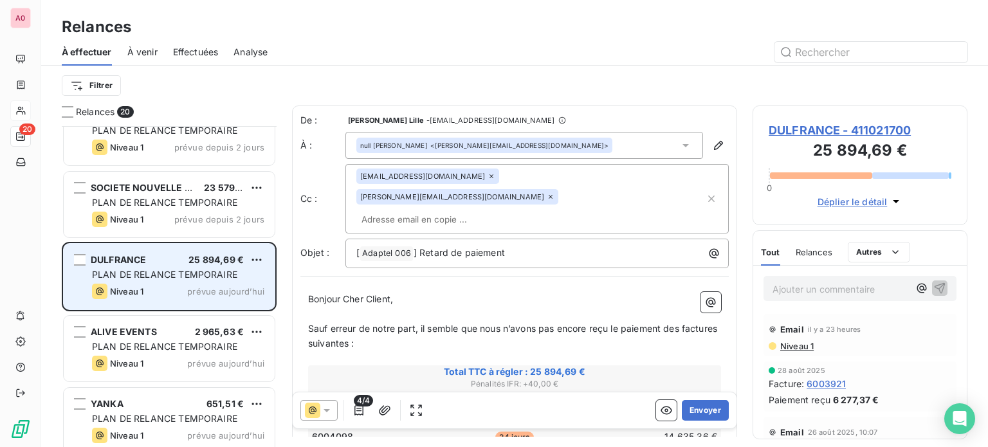
scroll to position [863, 0]
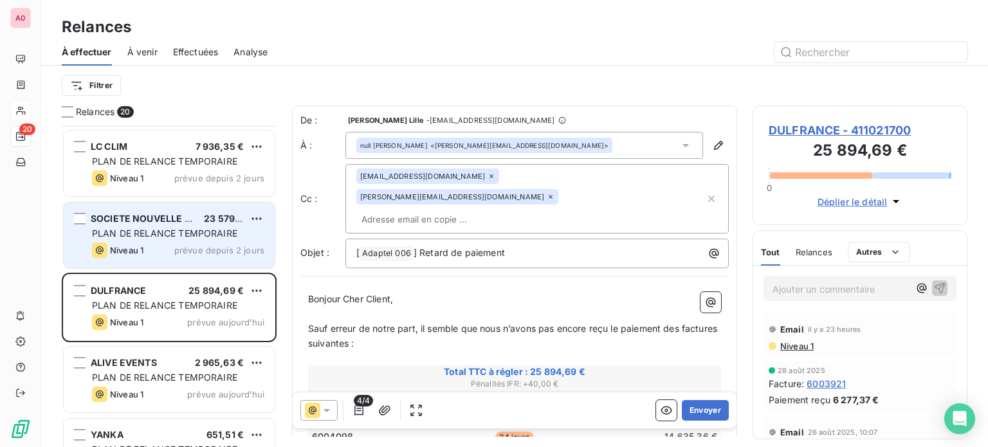
click at [149, 221] on span "SOCIETE NOUVELLE NORD FOR" at bounding box center [161, 218] width 141 height 11
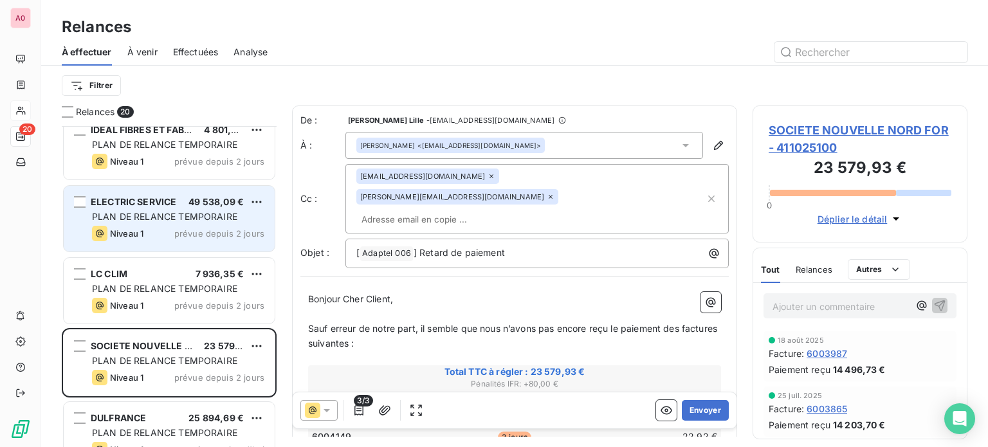
scroll to position [734, 0]
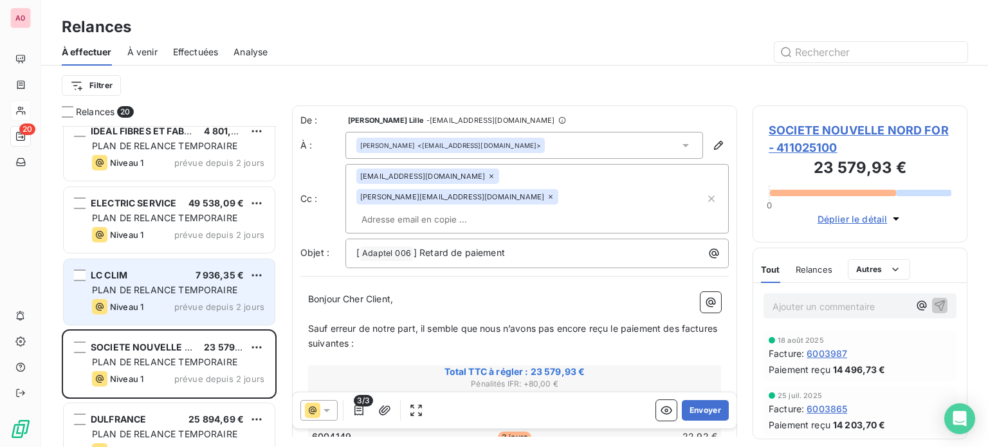
click at [181, 288] on span "PLAN DE RELANCE TEMPORAIRE" at bounding box center [164, 289] width 145 height 11
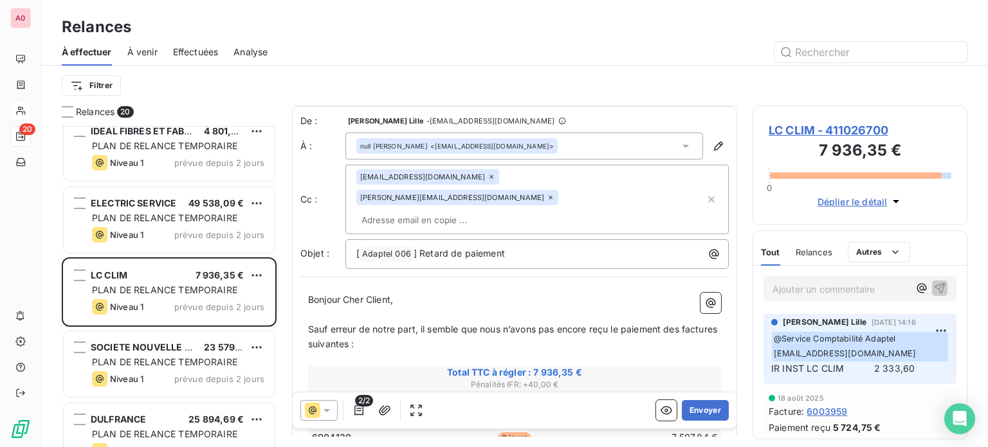
scroll to position [64, 0]
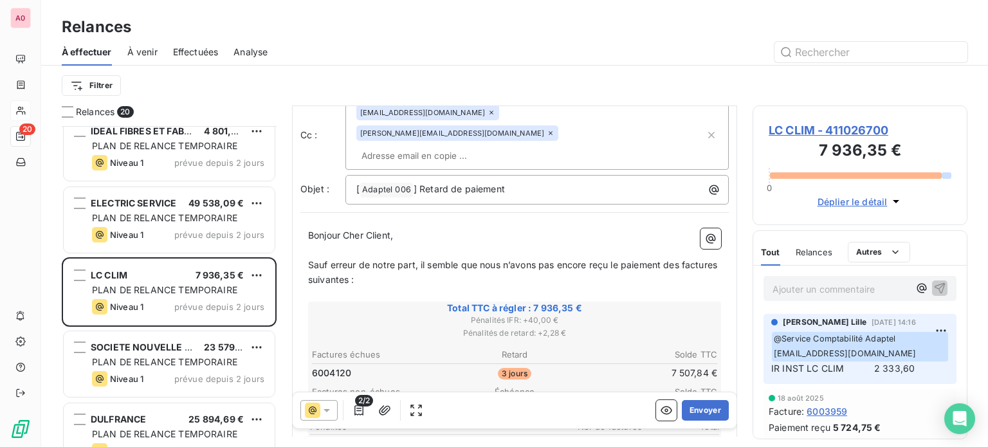
click at [709, 17] on div "Relances" at bounding box center [514, 26] width 947 height 23
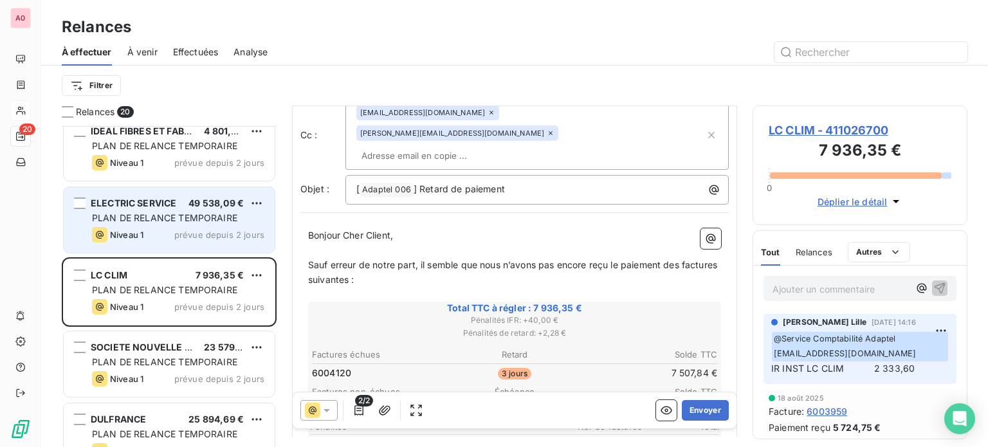
click at [144, 209] on div "ELECTRIC SERVICE 49 538,09 € PLAN DE RELANCE TEMPORAIRE Niveau 1 prévue depuis …" at bounding box center [169, 220] width 211 height 66
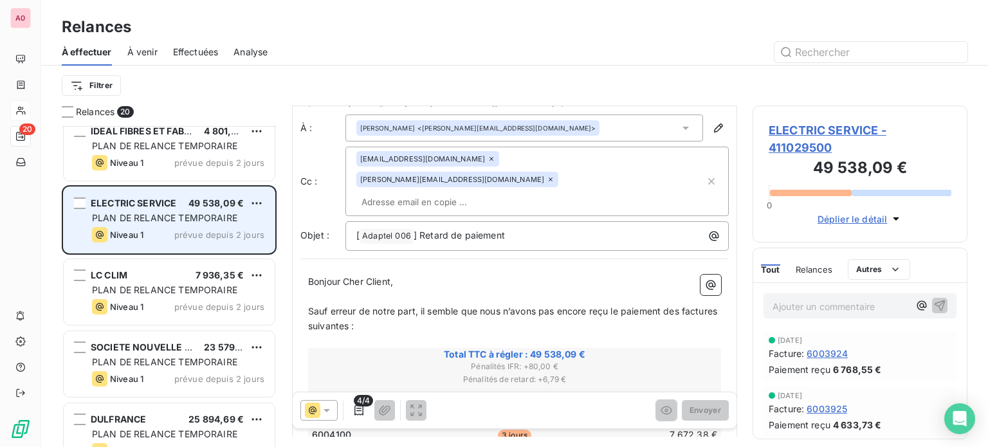
scroll to position [18, 0]
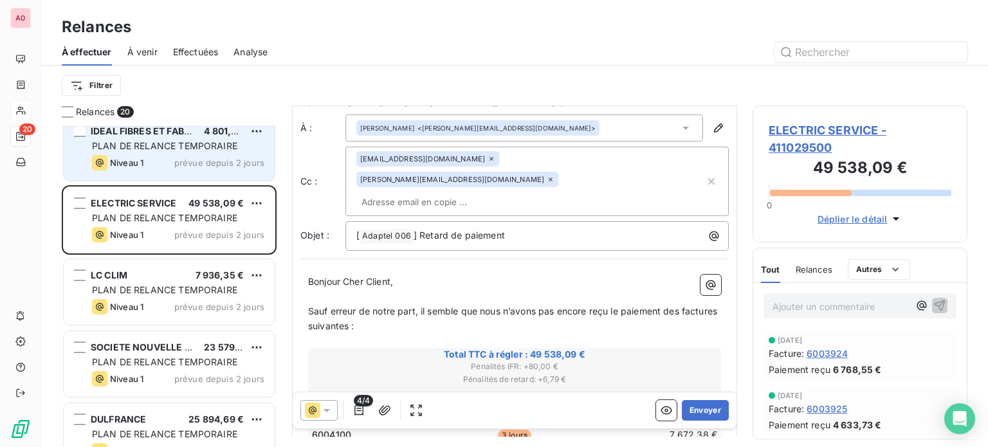
click at [169, 136] on div "IDEAL FIBRES ET FABRICS C" at bounding box center [142, 131] width 103 height 13
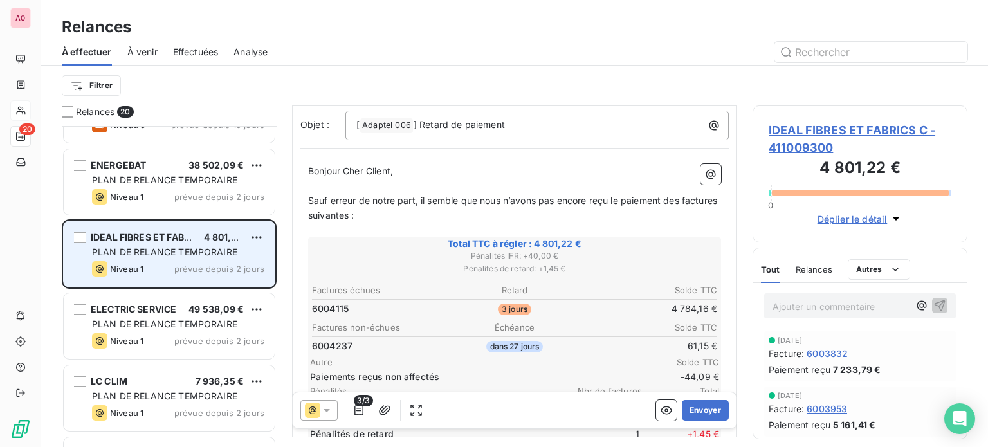
scroll to position [606, 0]
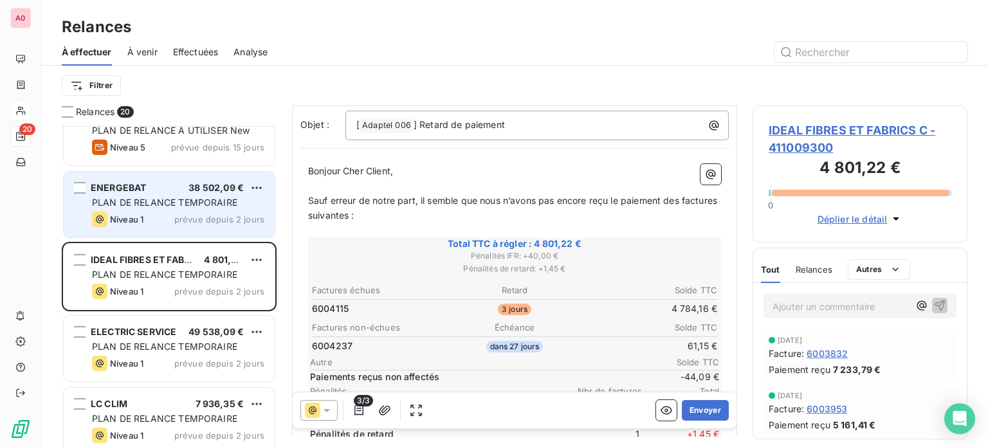
click at [152, 198] on span "PLAN DE RELANCE TEMPORAIRE" at bounding box center [164, 202] width 145 height 11
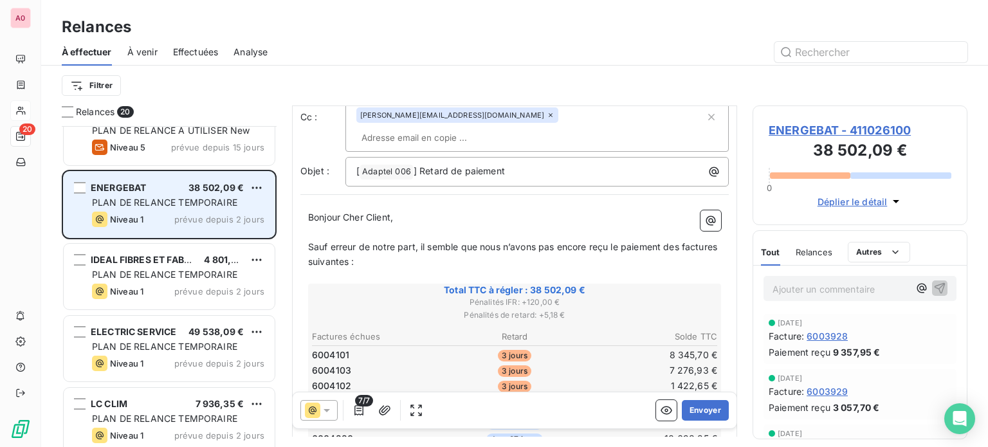
scroll to position [541, 0]
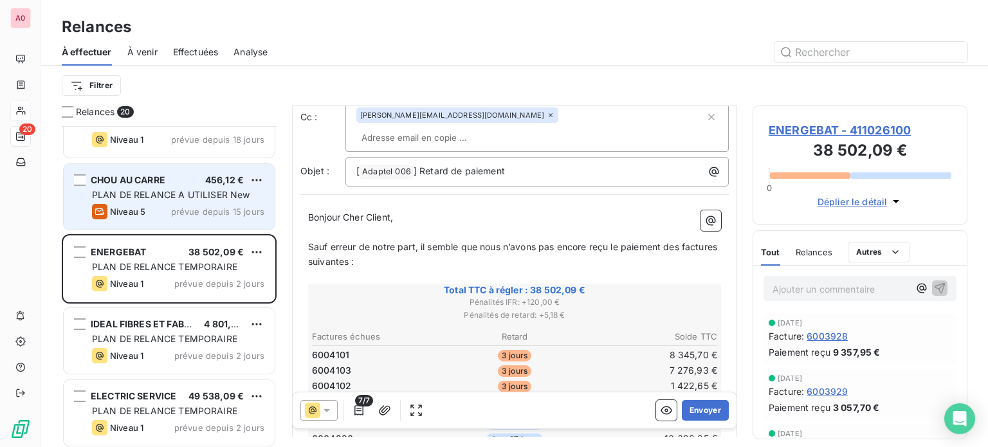
click at [158, 196] on span "PLAN DE RELANCE A UTILISER New" at bounding box center [171, 194] width 158 height 11
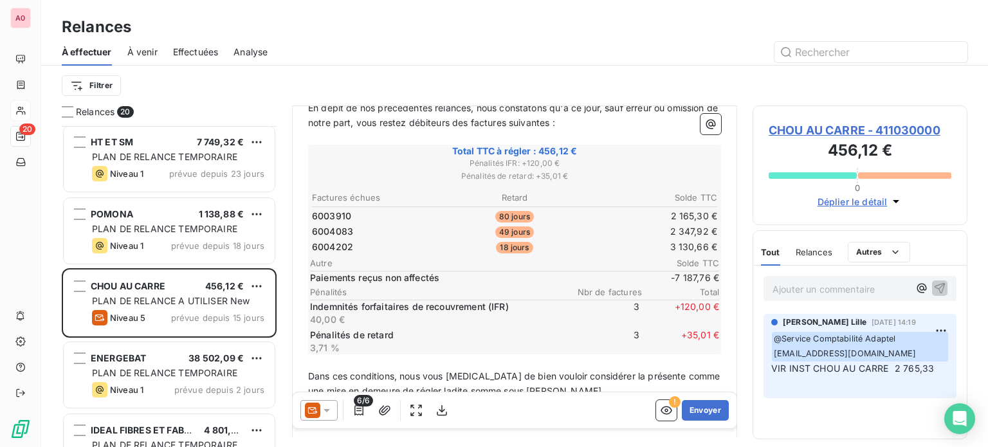
scroll to position [412, 0]
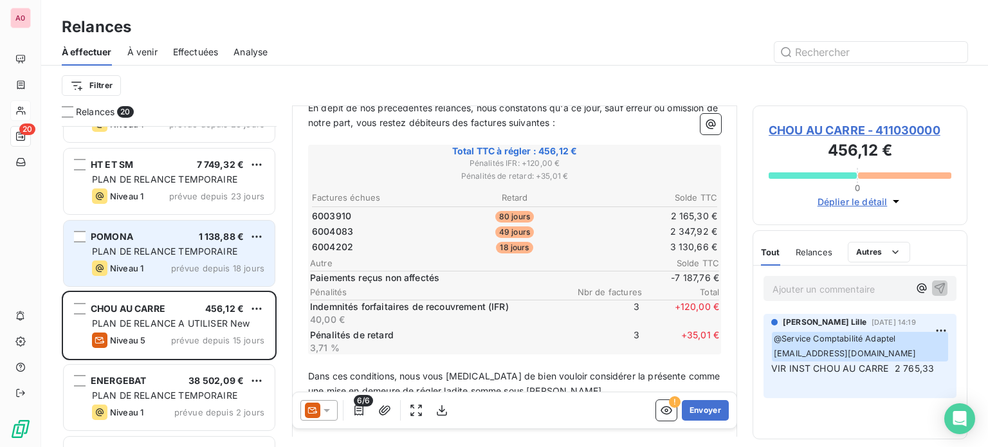
click at [158, 244] on div "POMONA 1 138,88 € PLAN DE RELANCE TEMPORAIRE Niveau 1 prévue depuis 18 jours" at bounding box center [169, 254] width 211 height 66
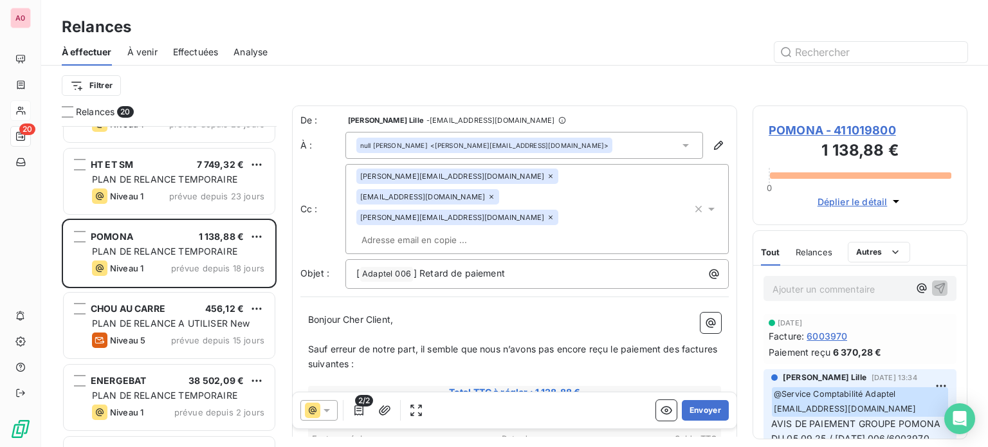
click at [549, 176] on icon at bounding box center [551, 176] width 4 height 4
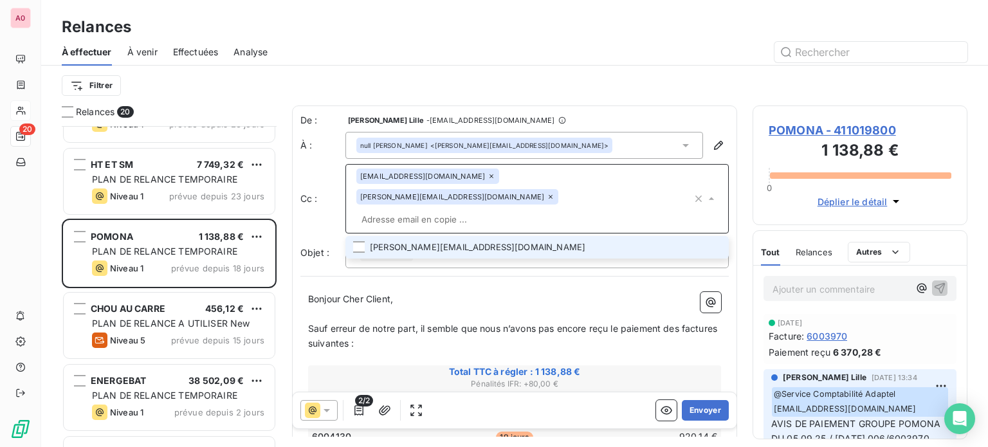
click at [488, 176] on icon at bounding box center [492, 176] width 8 height 8
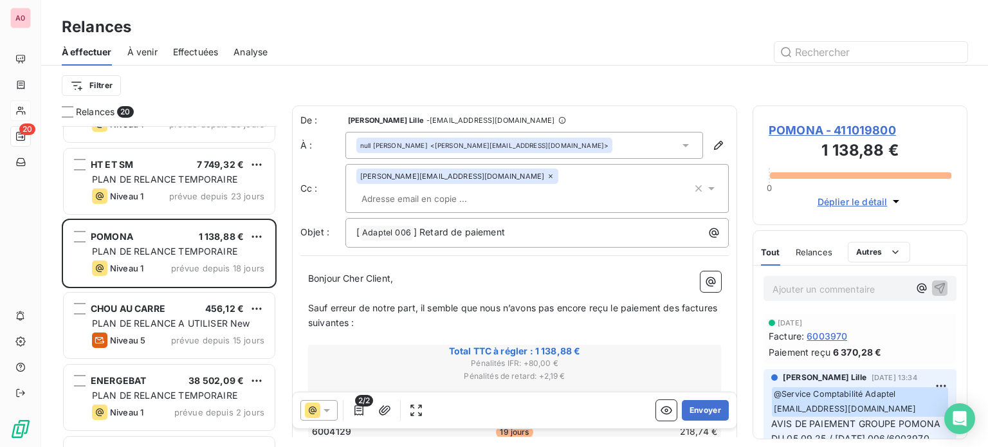
click at [547, 176] on icon at bounding box center [551, 176] width 8 height 8
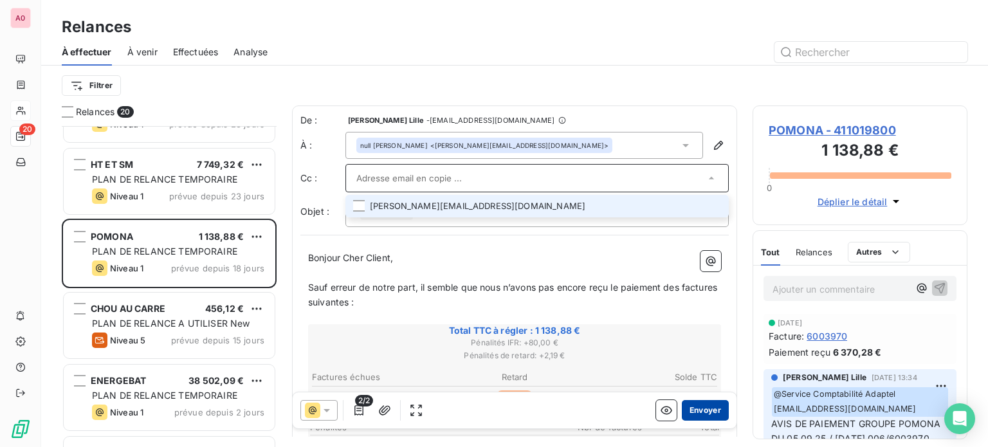
click at [705, 412] on button "Envoyer" at bounding box center [705, 410] width 47 height 21
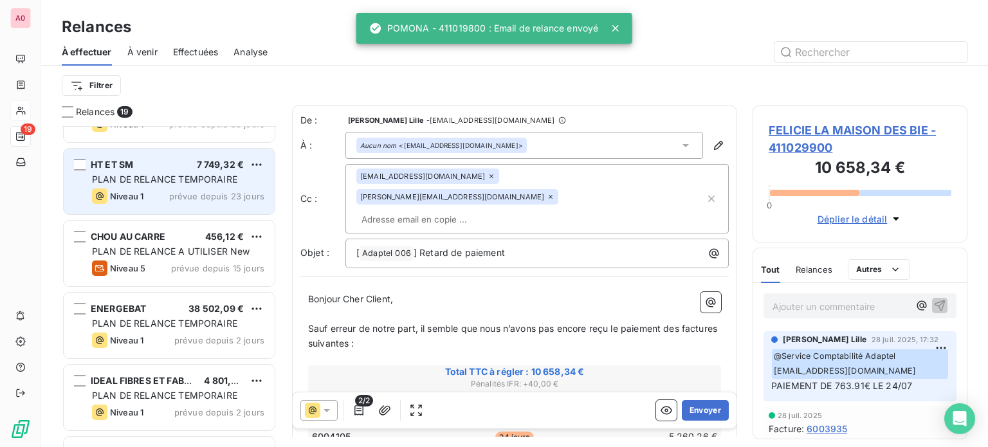
click at [183, 175] on span "PLAN DE RELANCE TEMPORAIRE" at bounding box center [164, 179] width 145 height 11
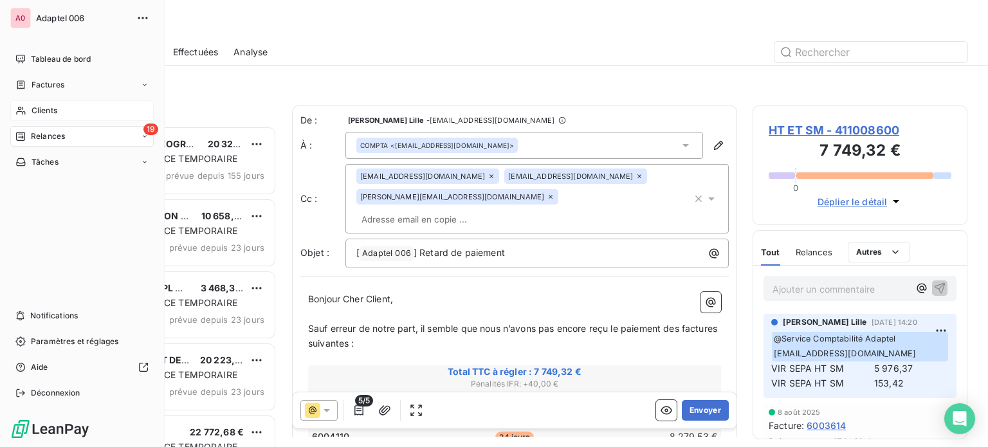
click at [46, 107] on span "Clients" at bounding box center [45, 111] width 26 height 12
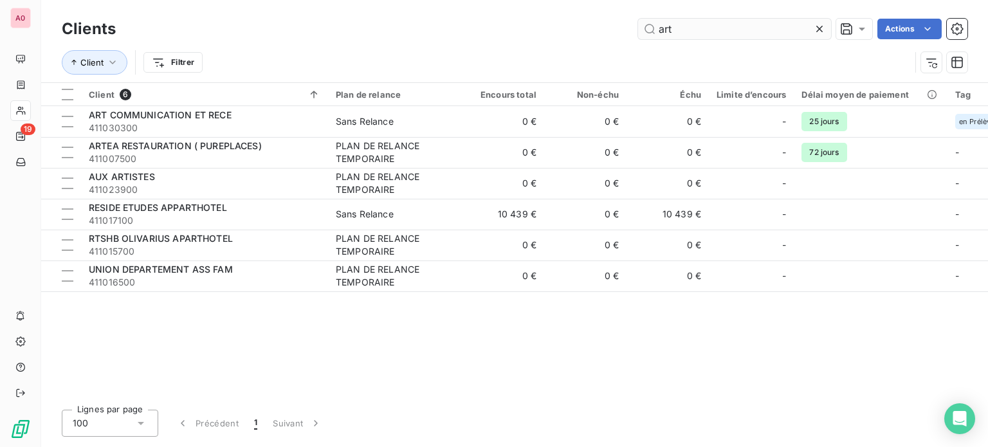
click at [684, 28] on input "art" at bounding box center [734, 29] width 193 height 21
click at [685, 28] on input "art" at bounding box center [734, 29] width 193 height 21
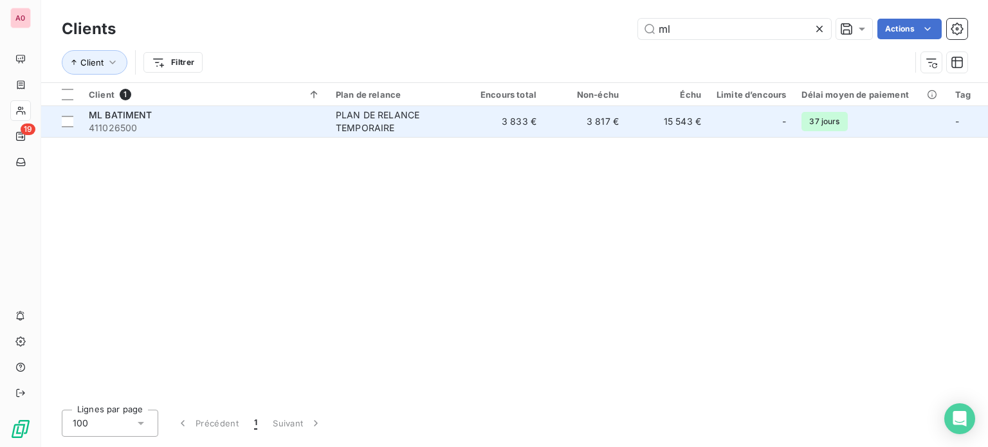
type input "ml"
click at [194, 125] on span "411026500" at bounding box center [205, 128] width 232 height 13
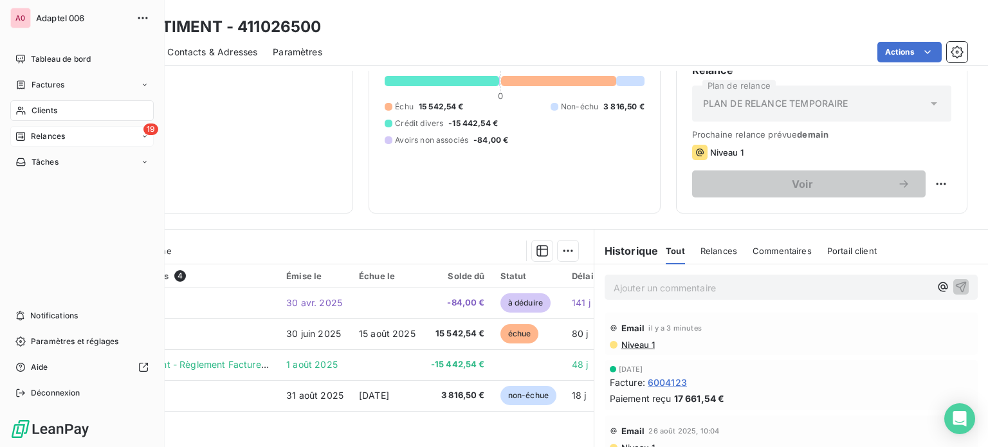
click at [51, 137] on span "Relances" at bounding box center [48, 137] width 34 height 12
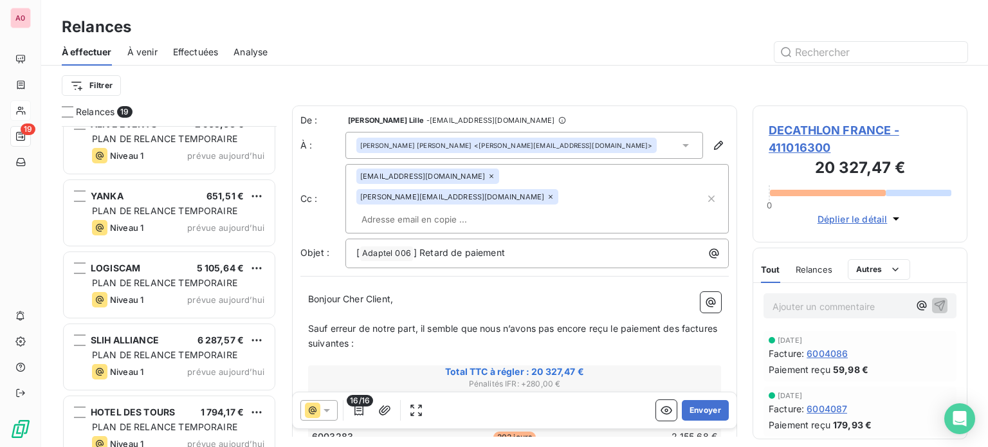
scroll to position [1048, 0]
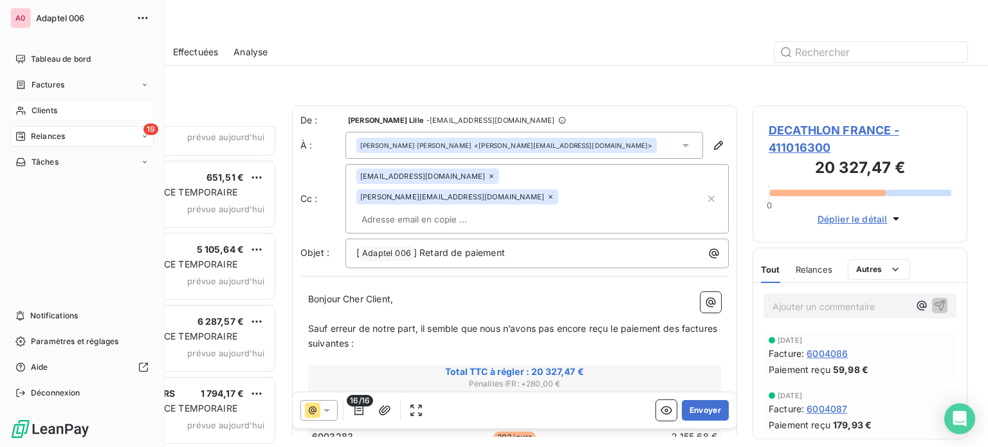
click at [30, 108] on div "Clients" at bounding box center [82, 110] width 144 height 21
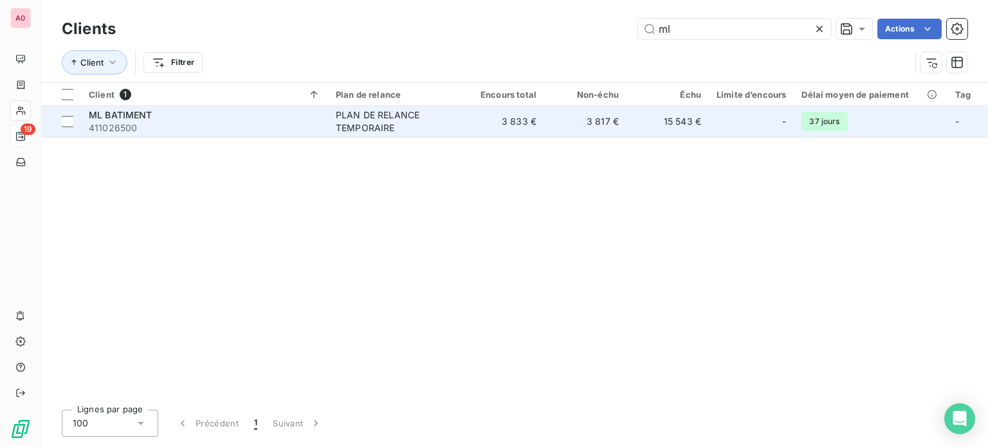
click at [266, 125] on span "411026500" at bounding box center [205, 128] width 232 height 13
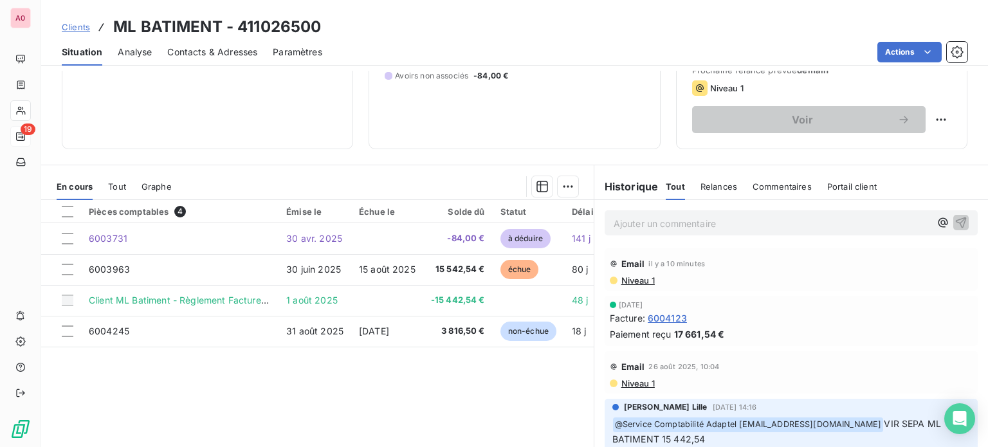
click at [645, 218] on p "Ajouter un commentaire ﻿" at bounding box center [772, 224] width 317 height 16
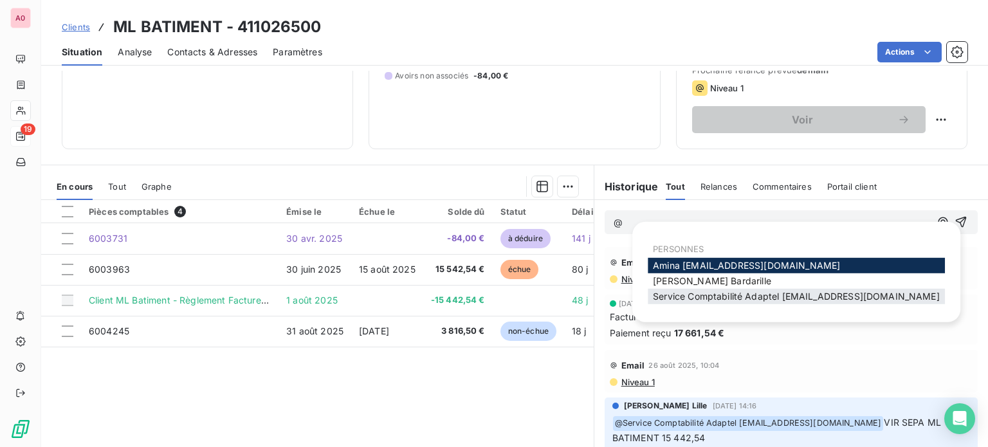
click at [805, 300] on span "Service Comptabilité Adaptel [EMAIL_ADDRESS][DOMAIN_NAME]" at bounding box center [796, 296] width 287 height 11
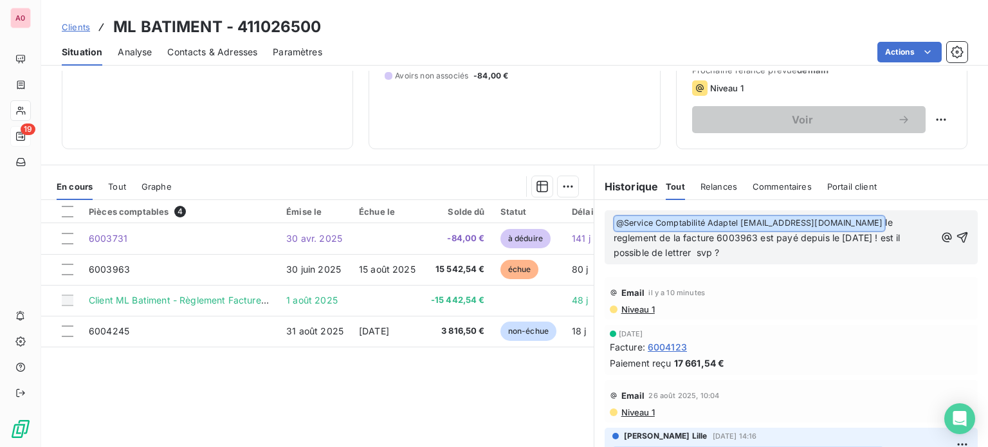
drag, startPoint x: 644, startPoint y: 251, endPoint x: 654, endPoint y: 222, distance: 30.5
click at [654, 222] on p "﻿ @ Service Comptabilité Adaptel [EMAIL_ADDRESS][DOMAIN_NAME] ﻿ le reglement de…" at bounding box center [775, 238] width 322 height 45
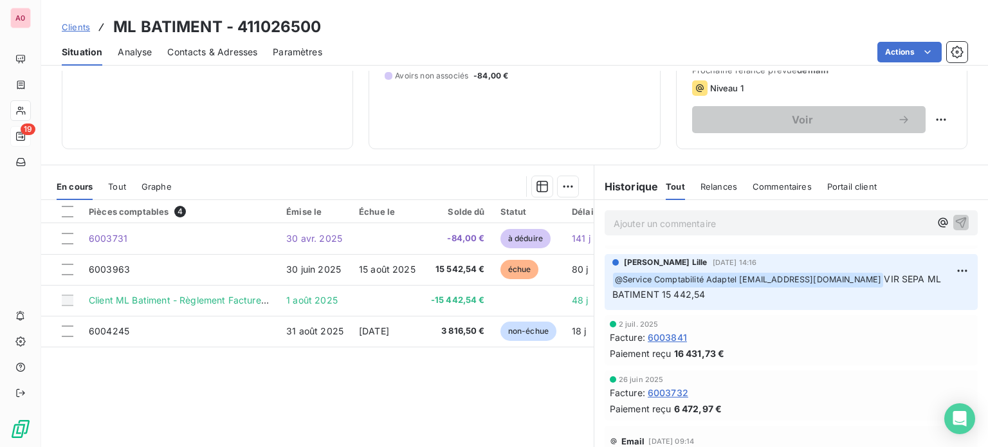
scroll to position [257, 0]
